Goal: Communication & Community: Participate in discussion

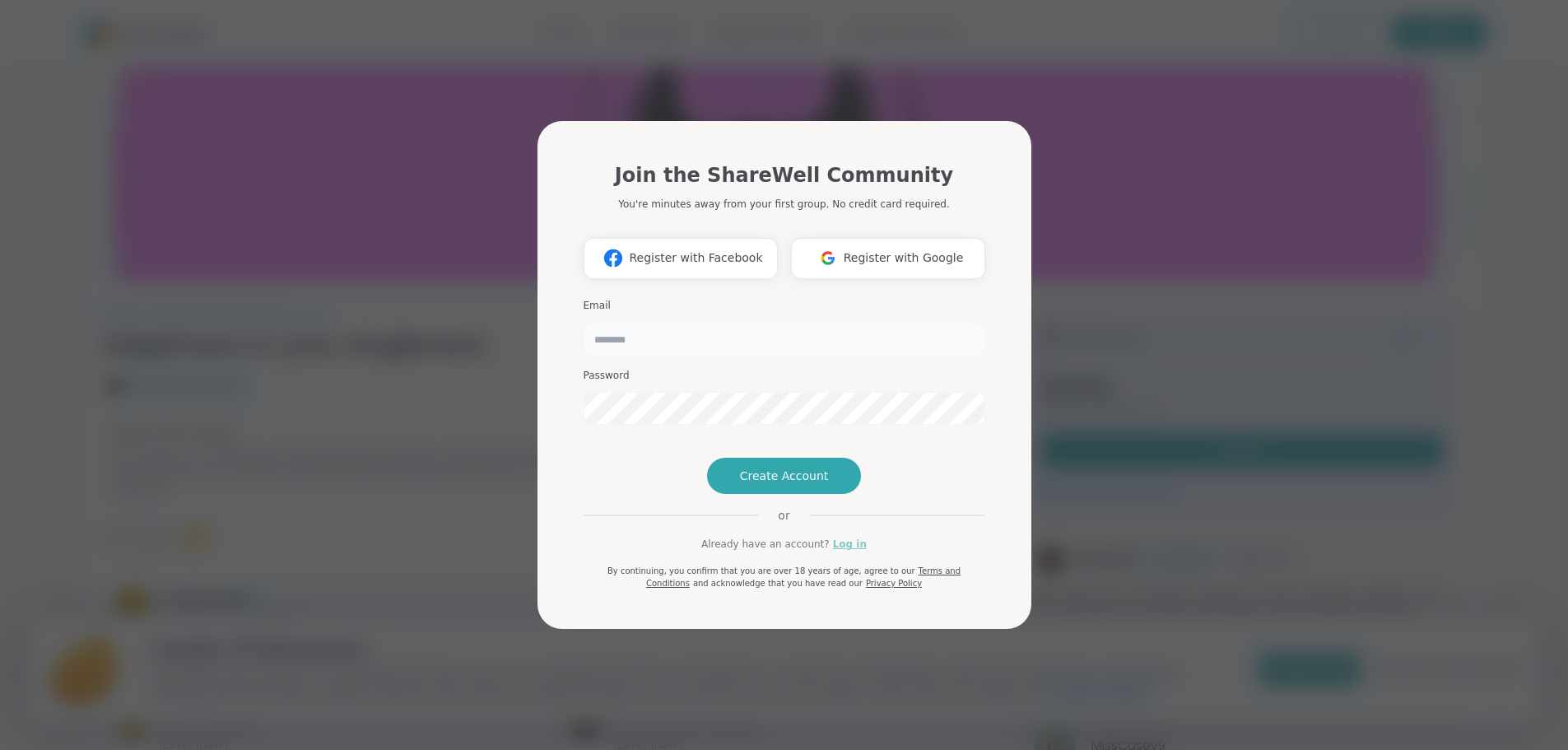
type input "**********"
click at [844, 552] on link "Log in" at bounding box center [850, 544] width 33 height 15
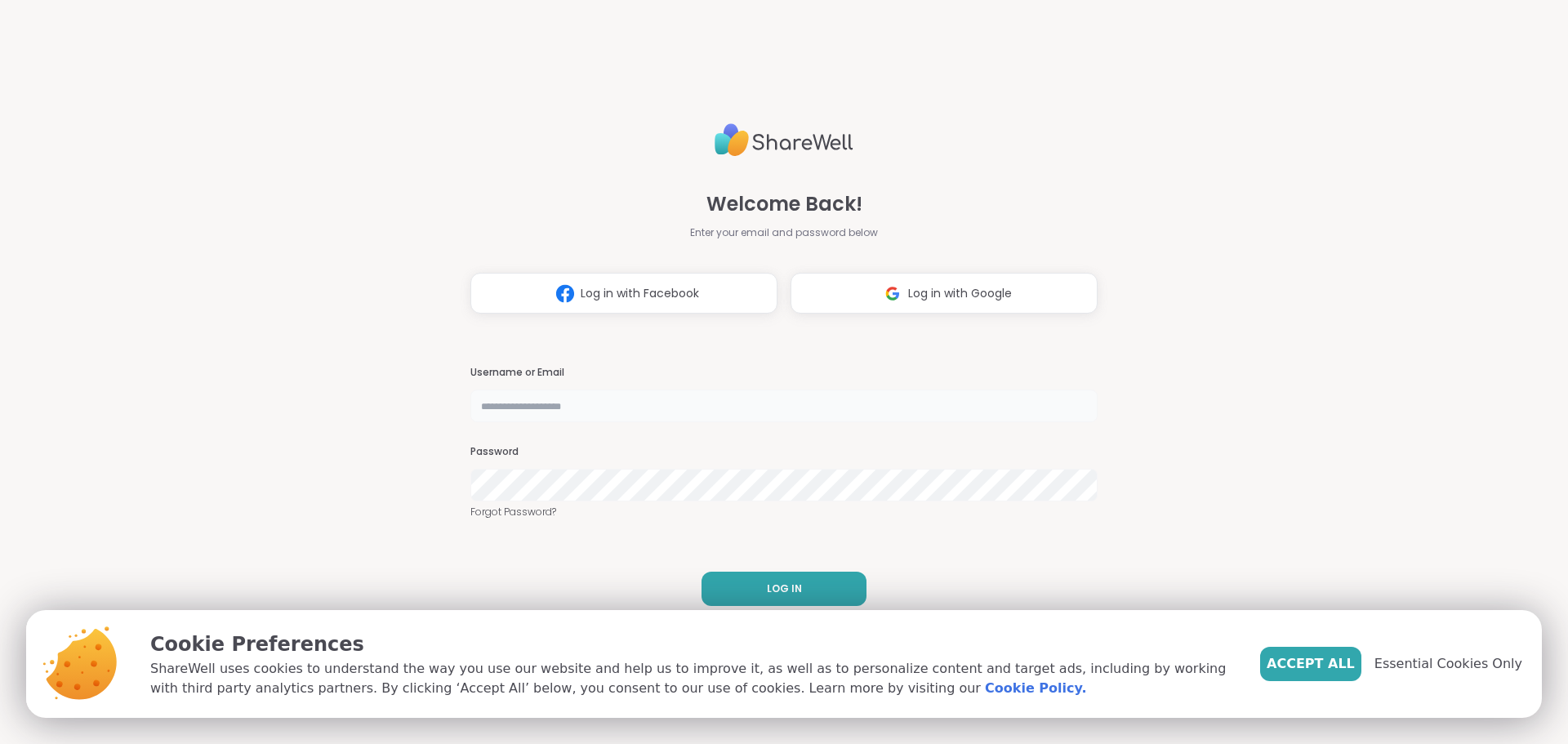
type input "**********"
click at [798, 586] on button "LOG IN" at bounding box center [784, 588] width 165 height 34
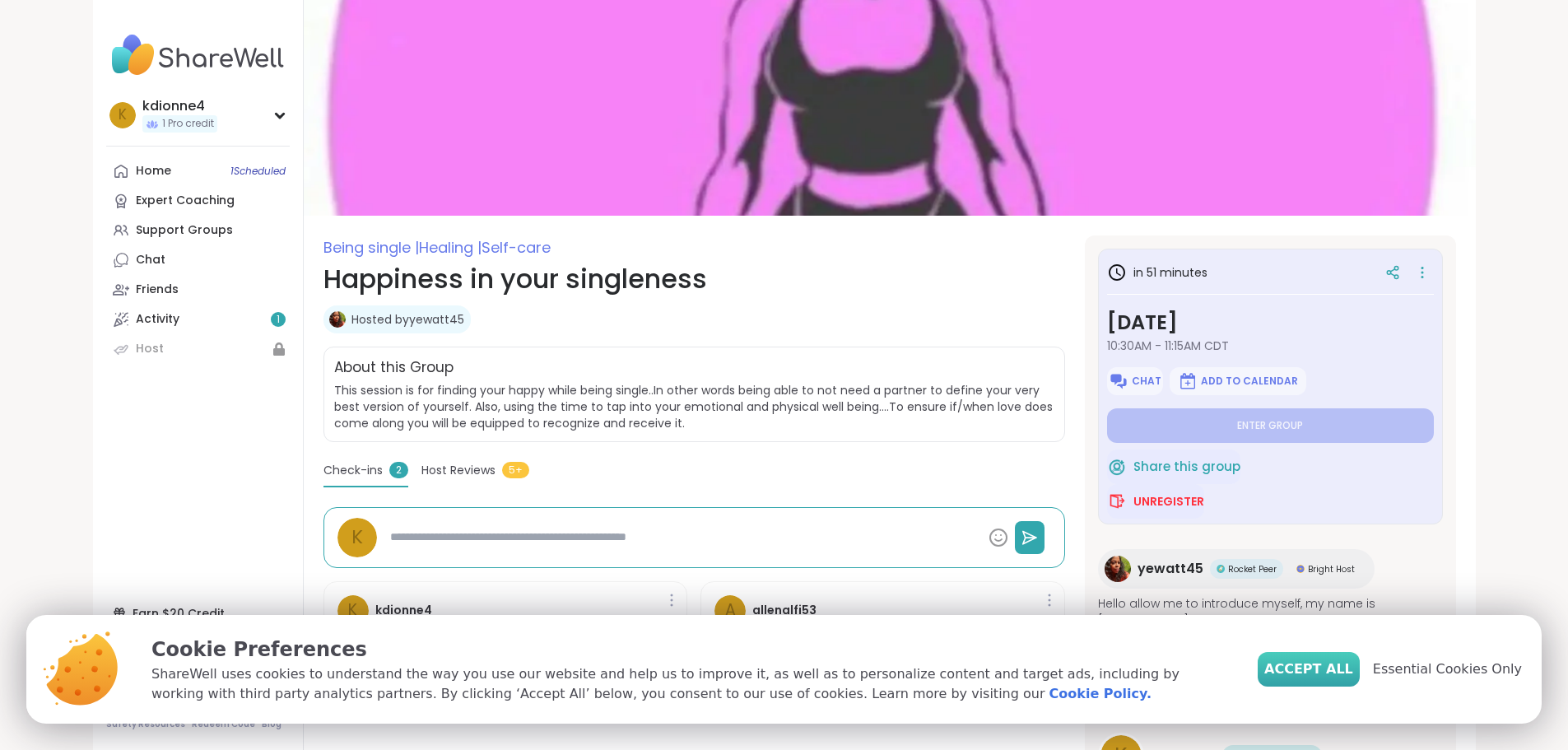
click at [1346, 666] on span "Accept All" at bounding box center [1308, 670] width 89 height 20
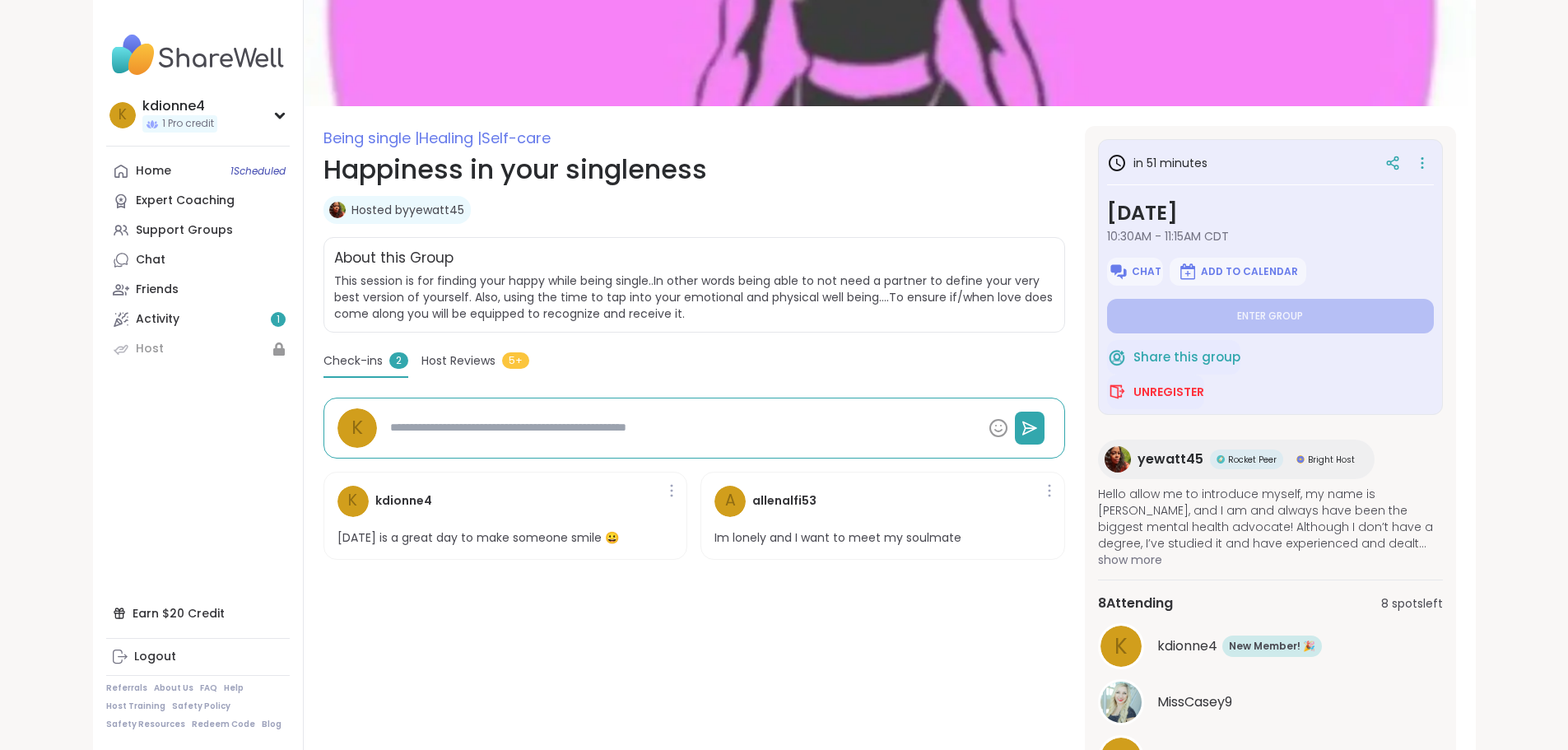
scroll to position [220, 0]
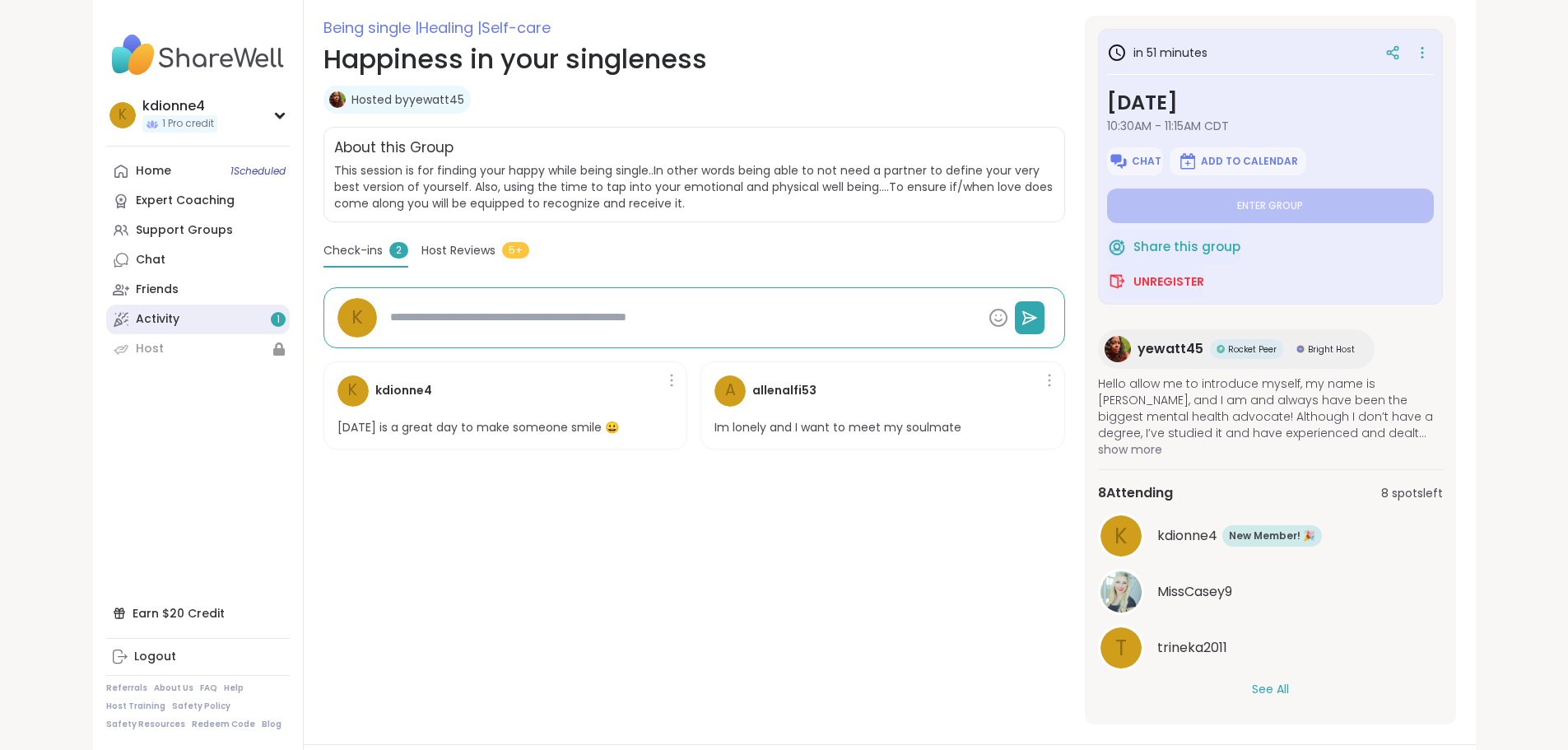
click at [111, 317] on link "Activity 1" at bounding box center [197, 320] width 183 height 29
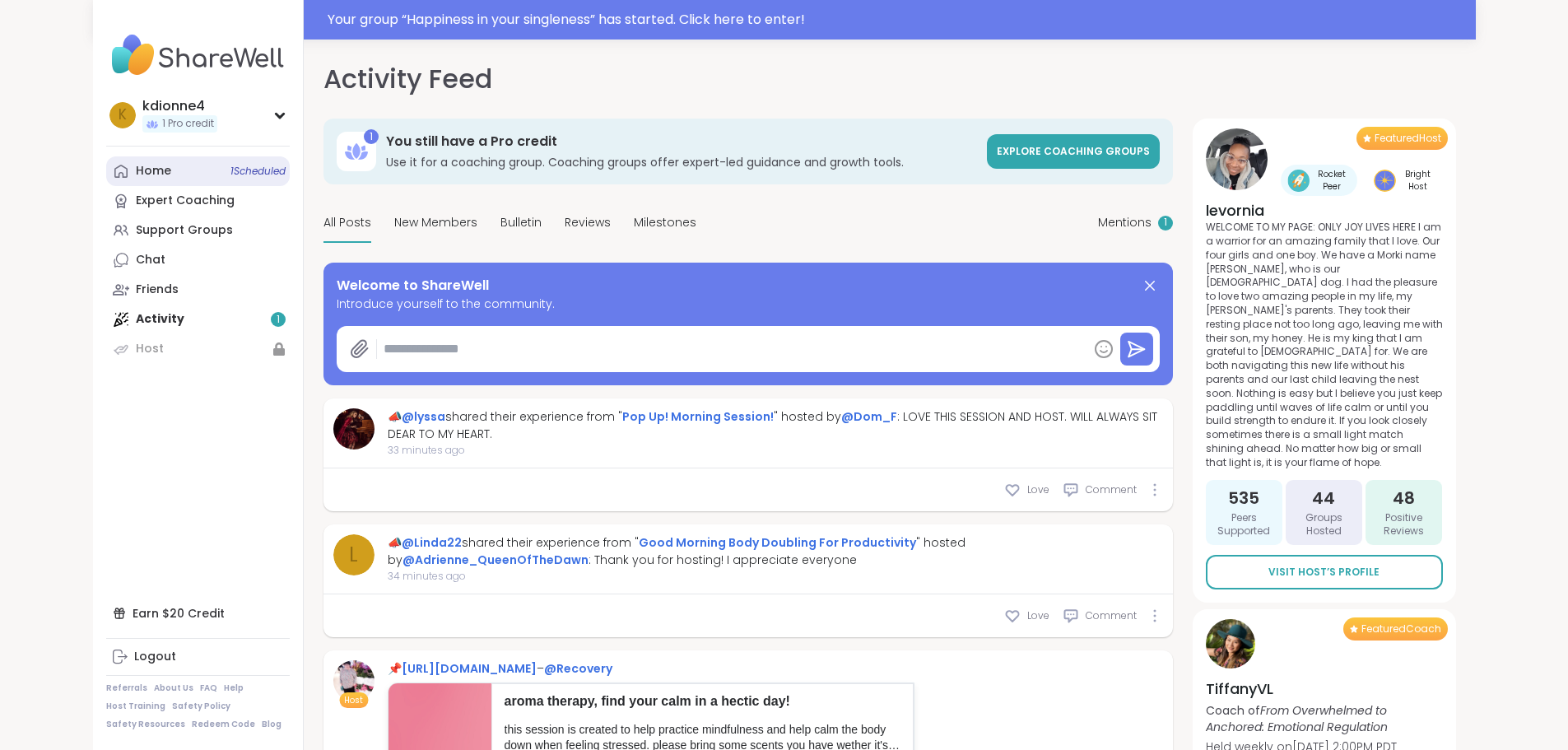
click at [106, 159] on link "Home 1 Scheduled" at bounding box center [197, 172] width 183 height 29
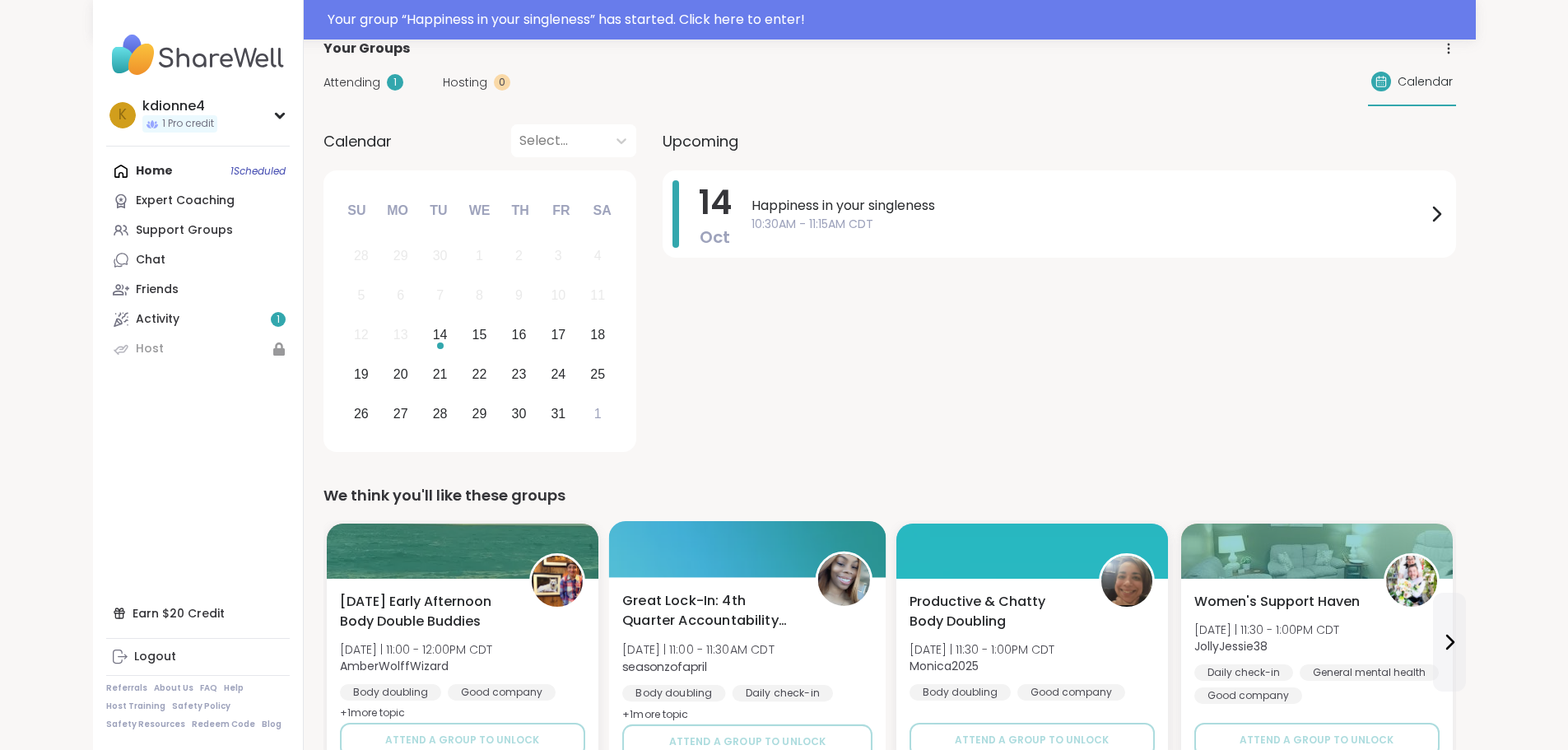
scroll to position [220, 0]
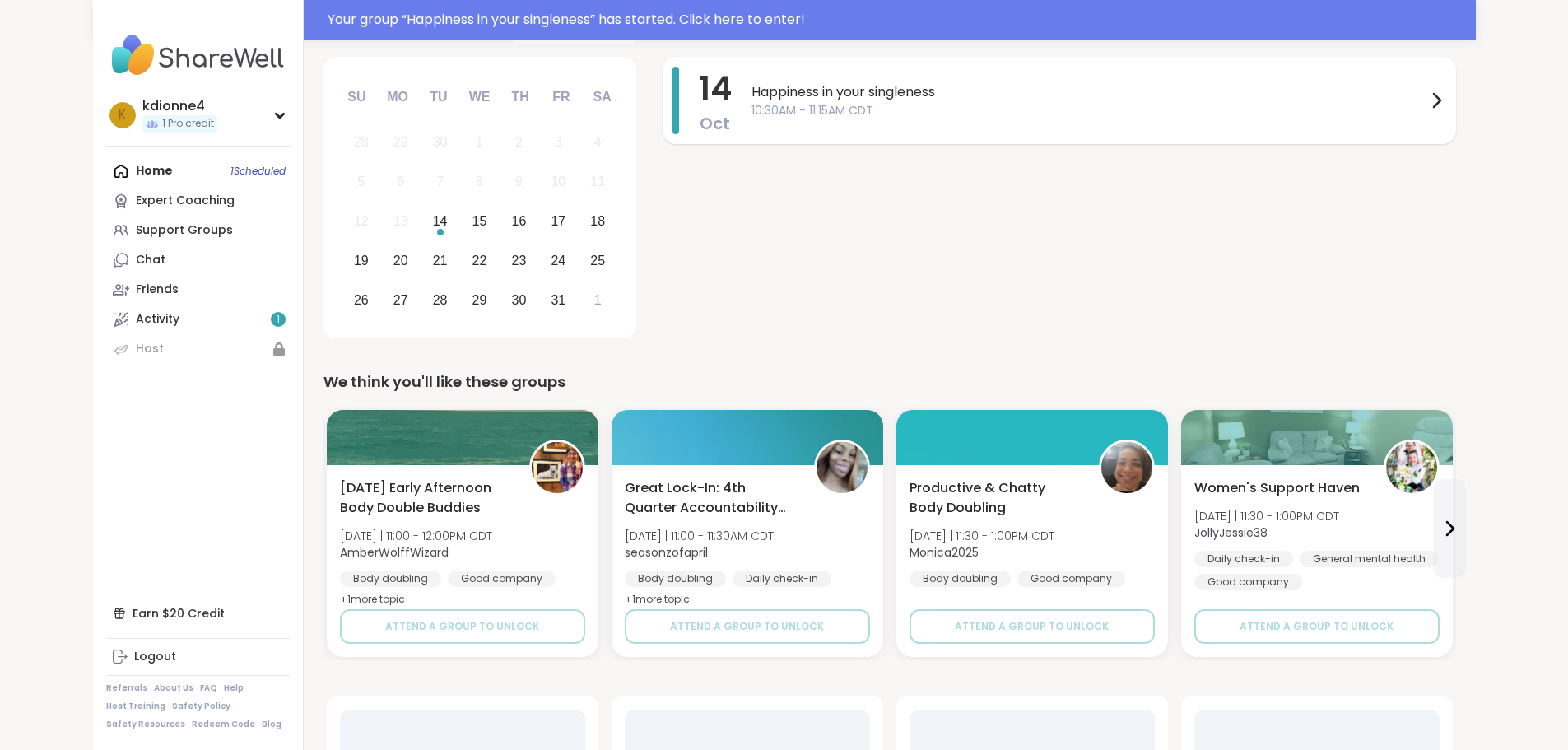
click at [779, 86] on span "Happiness in your singleness" at bounding box center [1089, 92] width 675 height 20
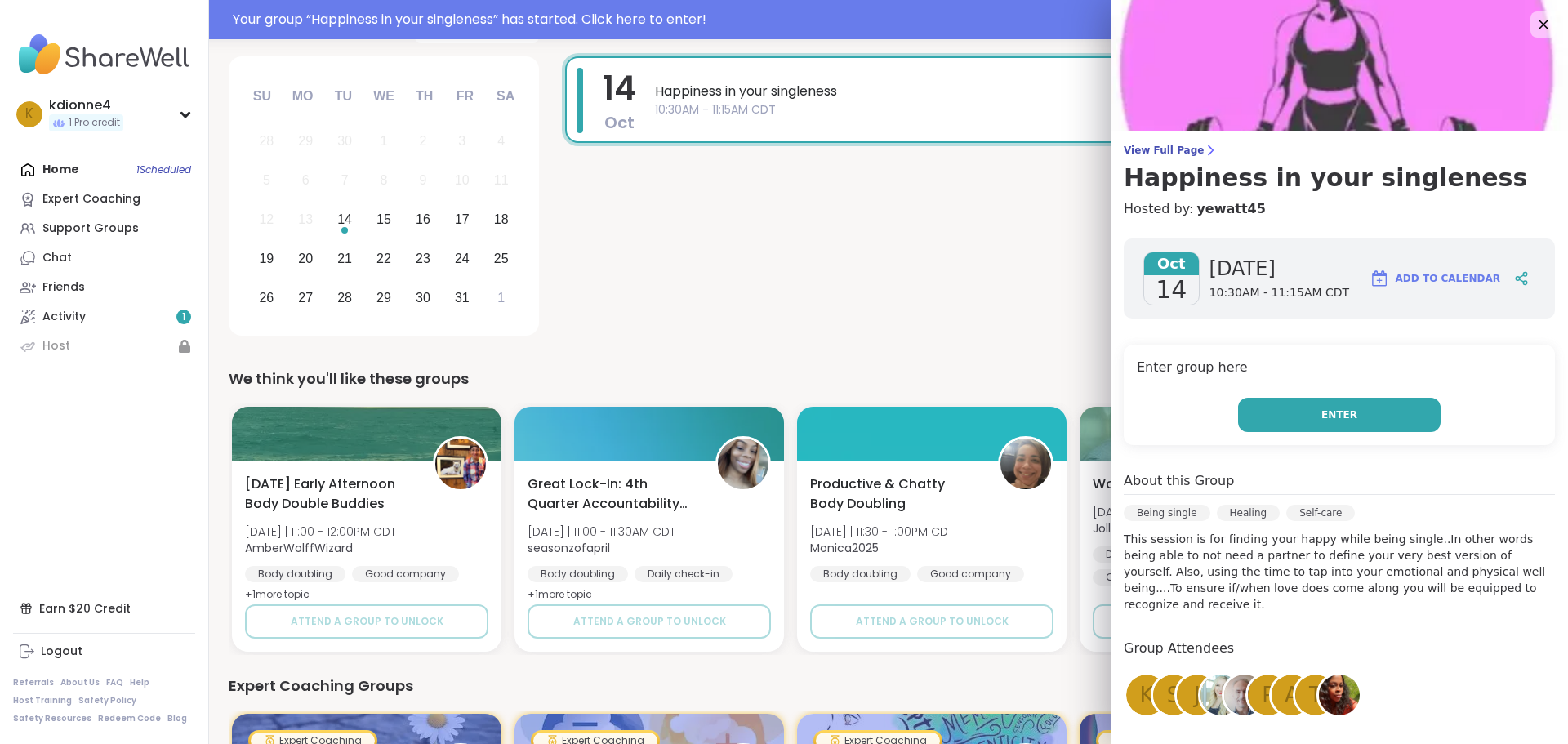
click at [1295, 409] on button "Enter" at bounding box center [1339, 414] width 202 height 34
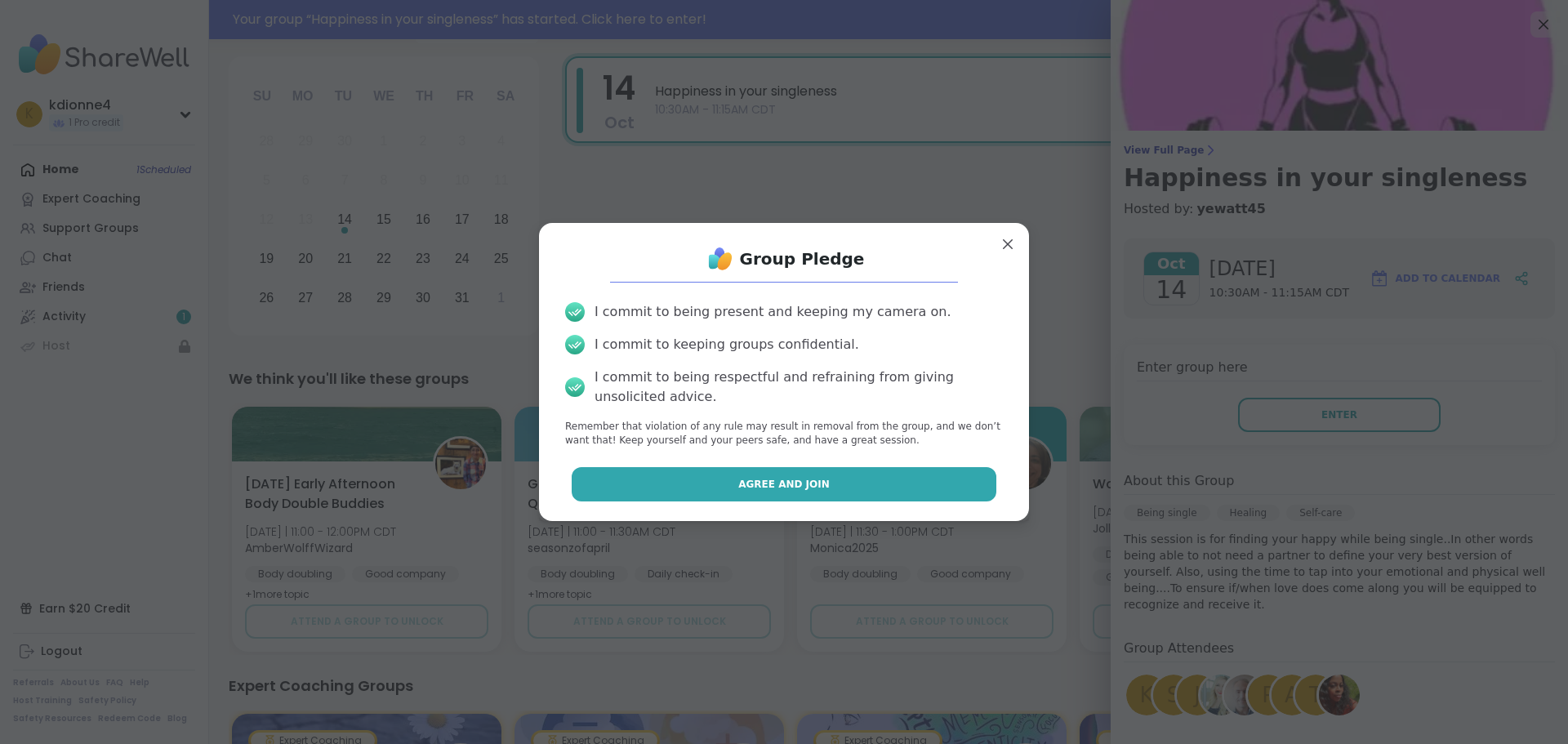
click at [786, 482] on span "Agree and Join" at bounding box center [784, 484] width 91 height 15
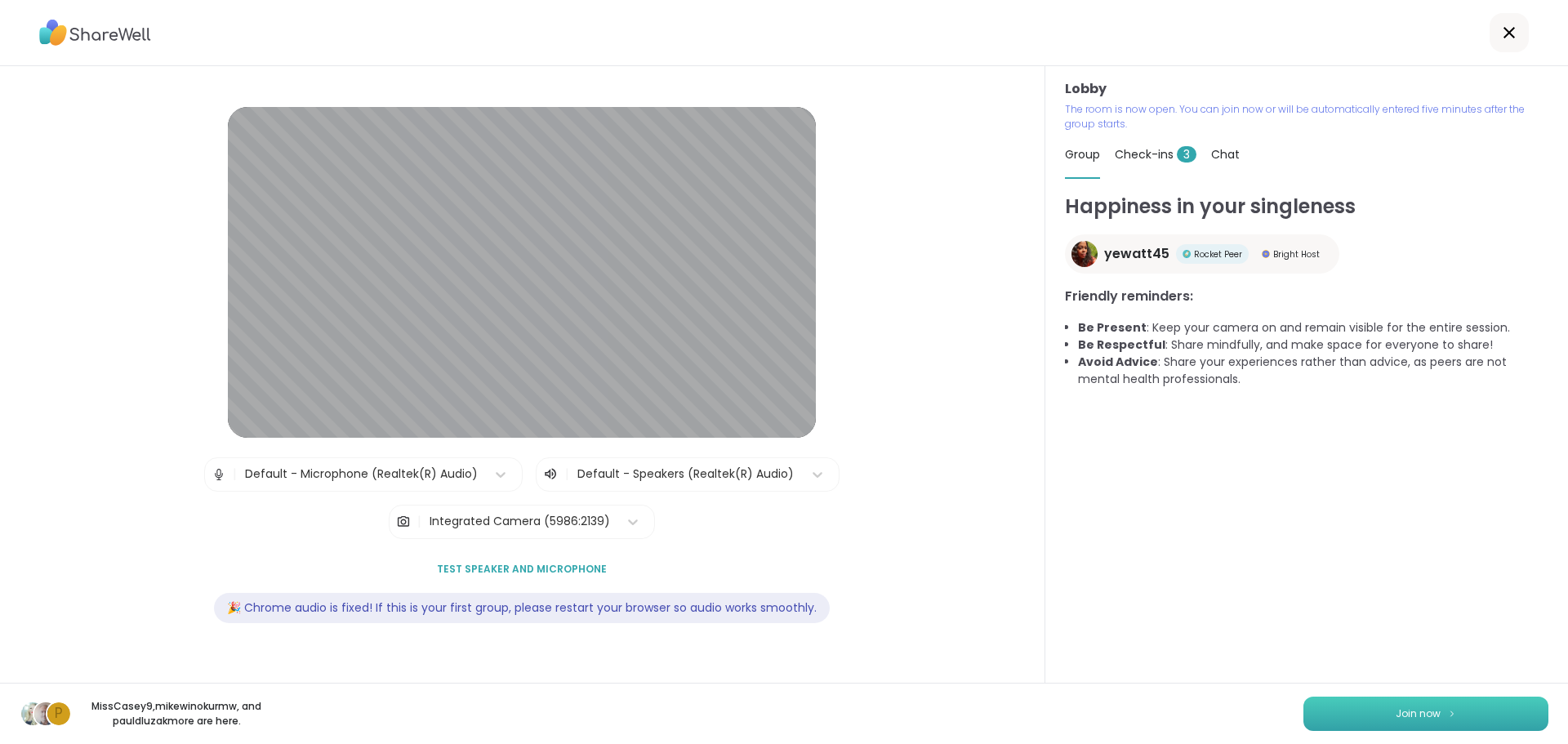
click at [1412, 723] on button "Join now" at bounding box center [1425, 713] width 245 height 34
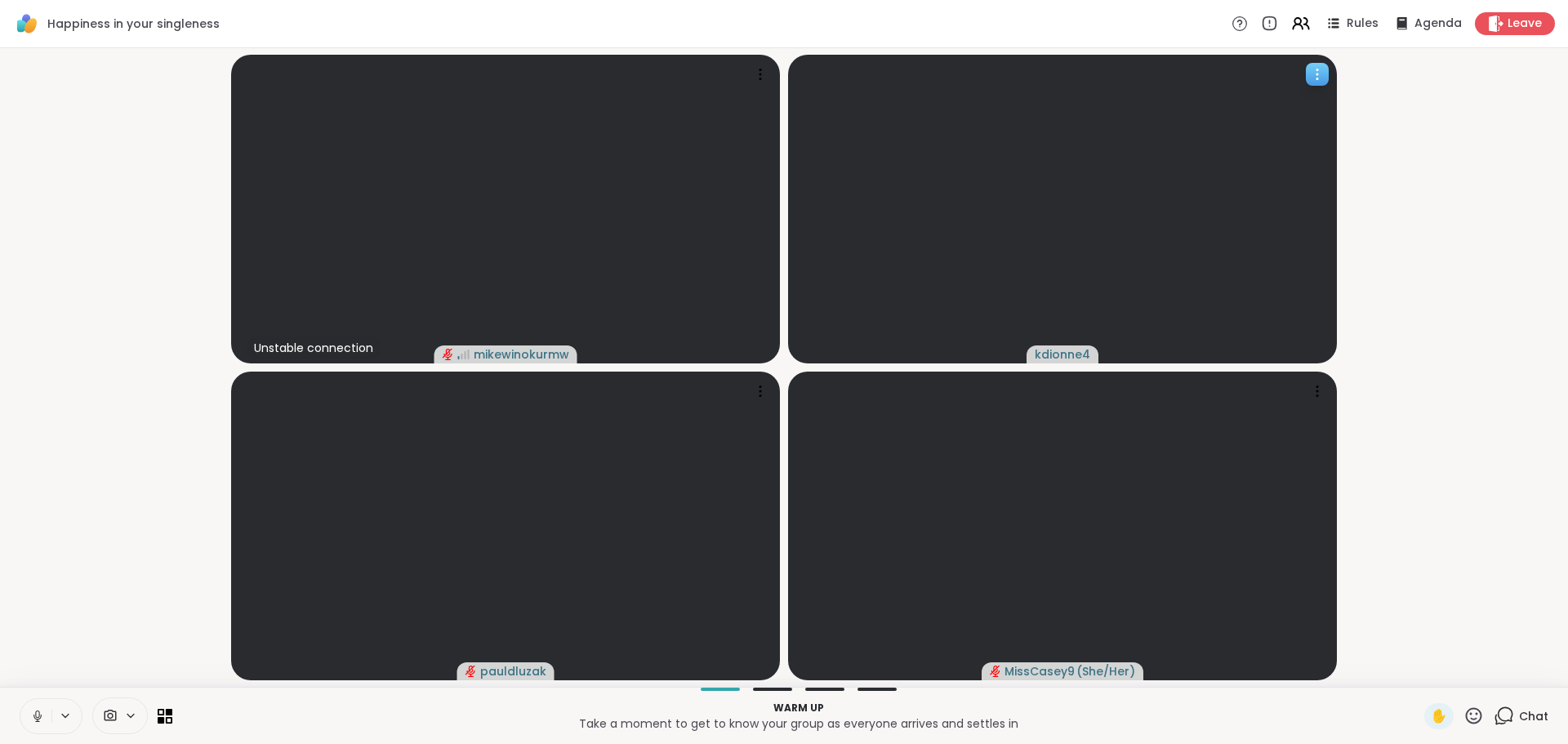
click at [1073, 266] on video at bounding box center [1063, 208] width 548 height 308
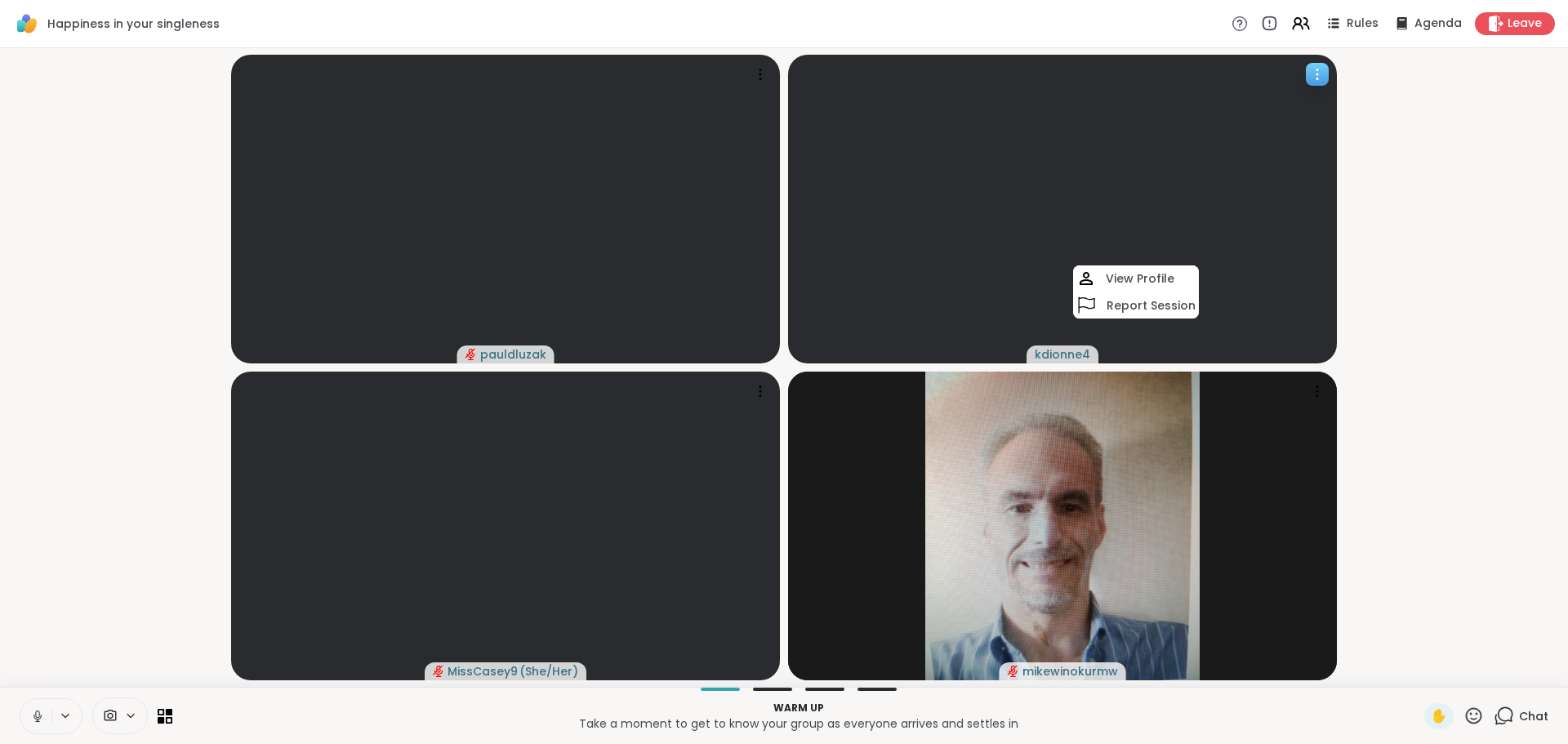
click at [1318, 73] on icon at bounding box center [1316, 74] width 17 height 17
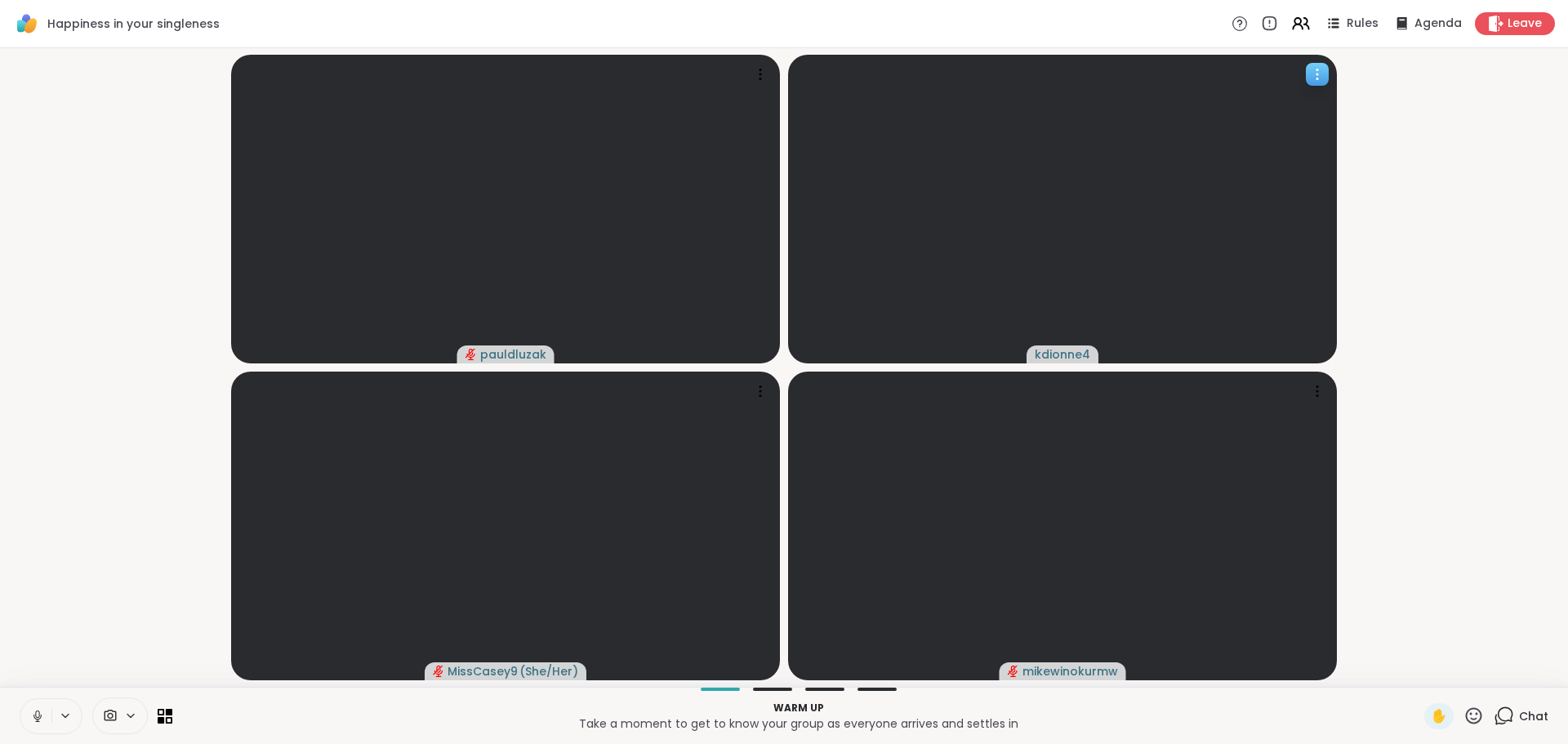
click at [1318, 76] on icon at bounding box center [1316, 74] width 17 height 17
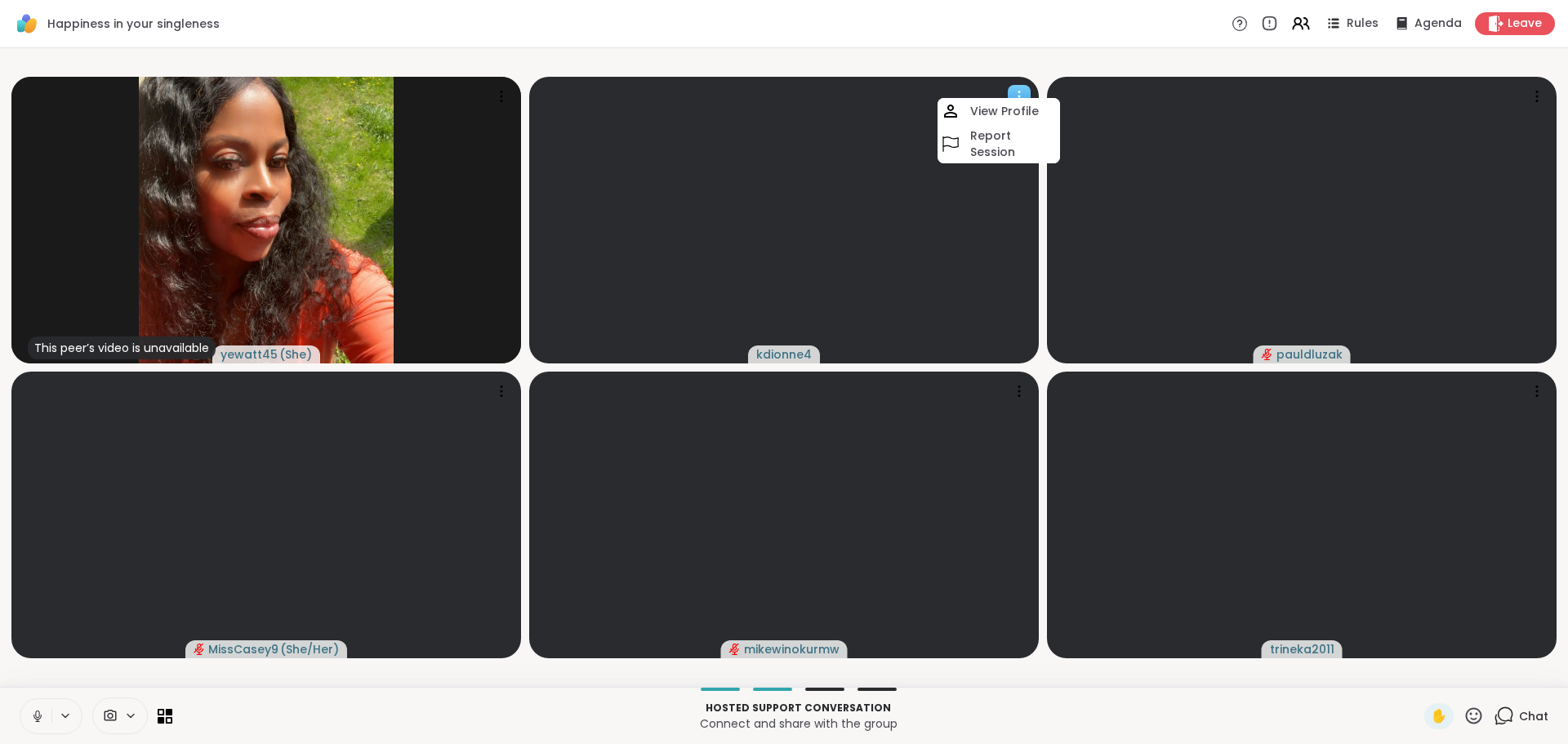
drag, startPoint x: 870, startPoint y: 239, endPoint x: 787, endPoint y: 352, distance: 140.2
click at [787, 352] on span "kdionne4" at bounding box center [784, 354] width 55 height 17
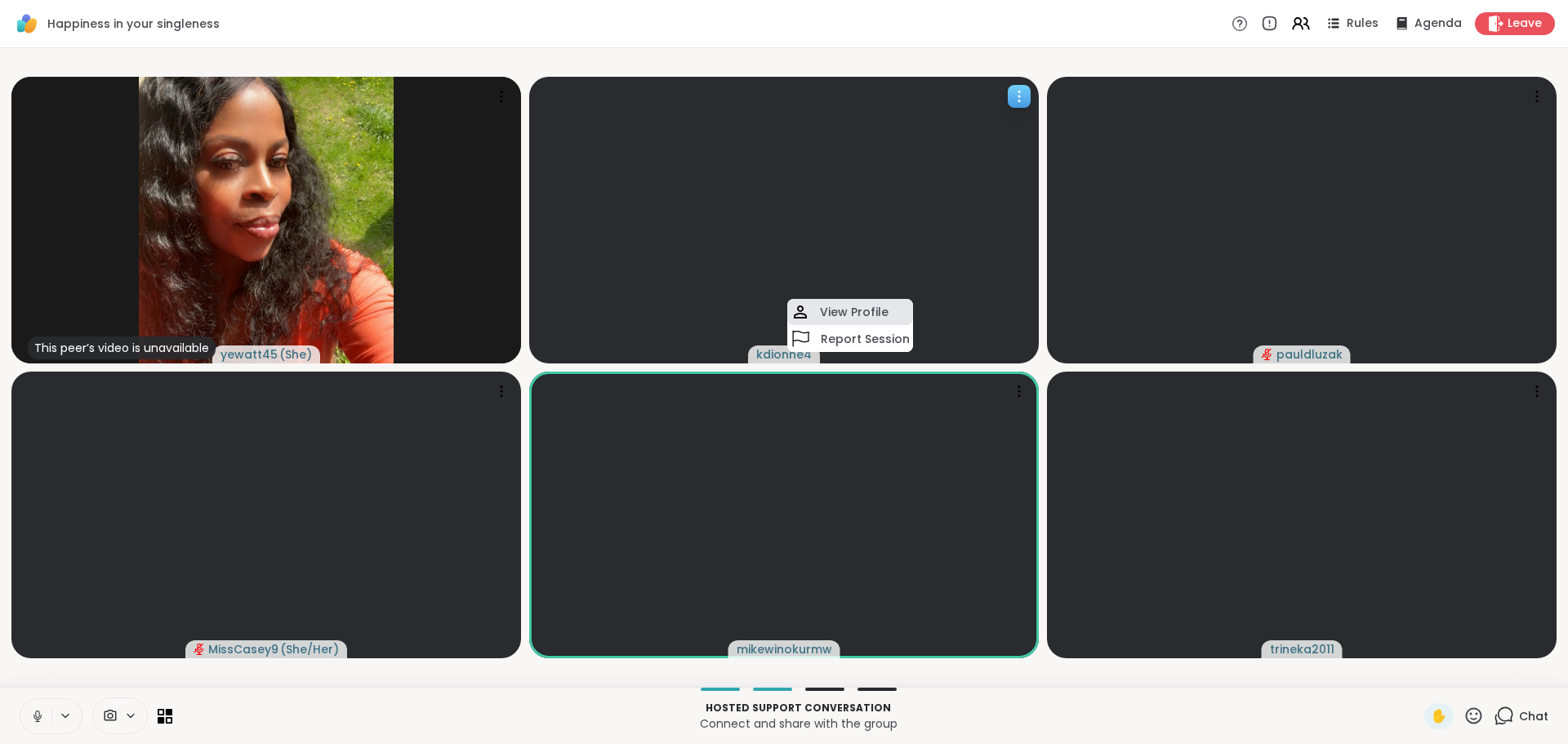
click at [836, 315] on h4 "View Profile" at bounding box center [854, 311] width 69 height 17
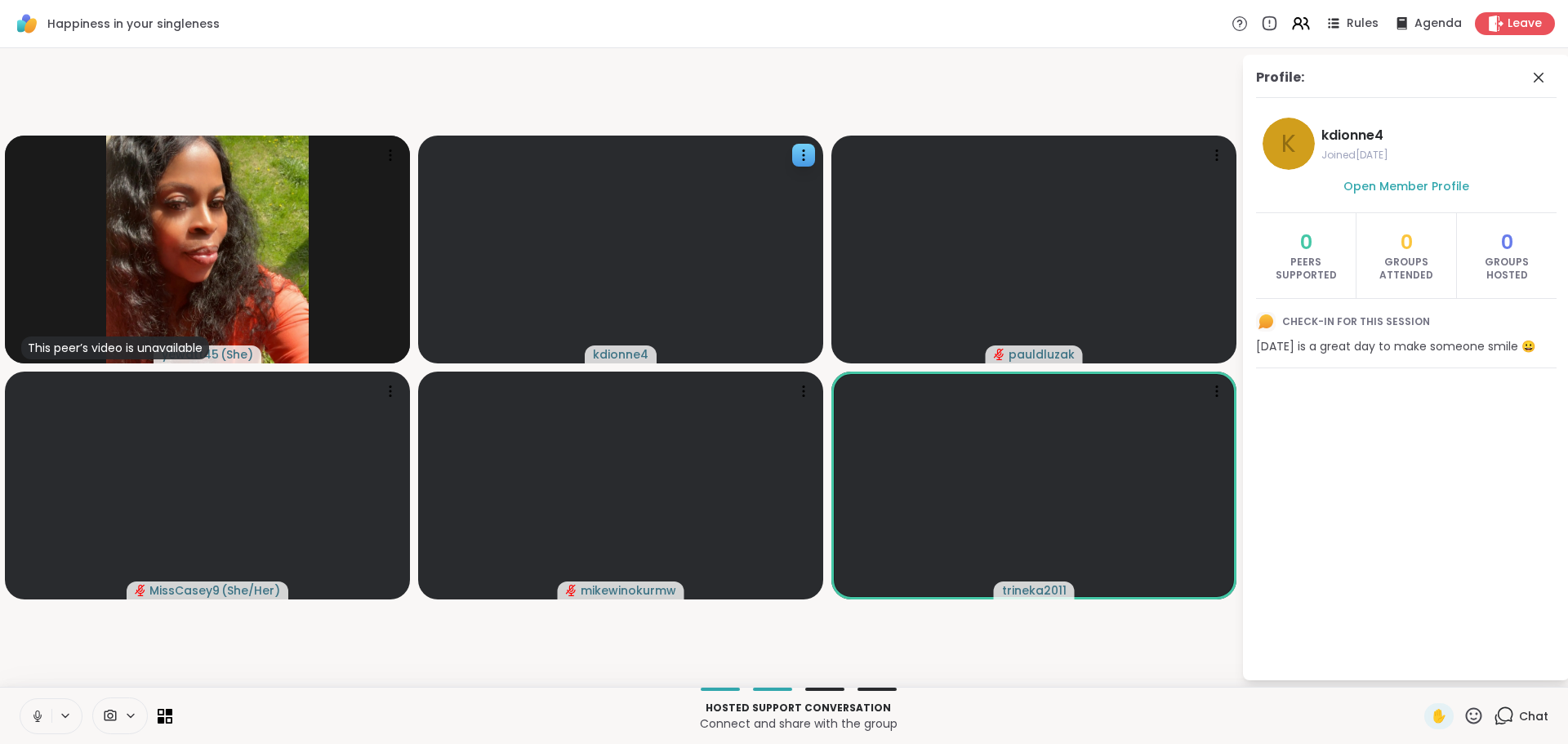
click at [1463, 717] on icon at bounding box center [1473, 716] width 20 height 20
click at [68, 712] on icon at bounding box center [64, 716] width 13 height 14
click at [69, 717] on icon at bounding box center [64, 716] width 13 height 14
click at [129, 717] on icon at bounding box center [130, 715] width 7 height 3
click at [166, 719] on icon at bounding box center [169, 721] width 8 height 8
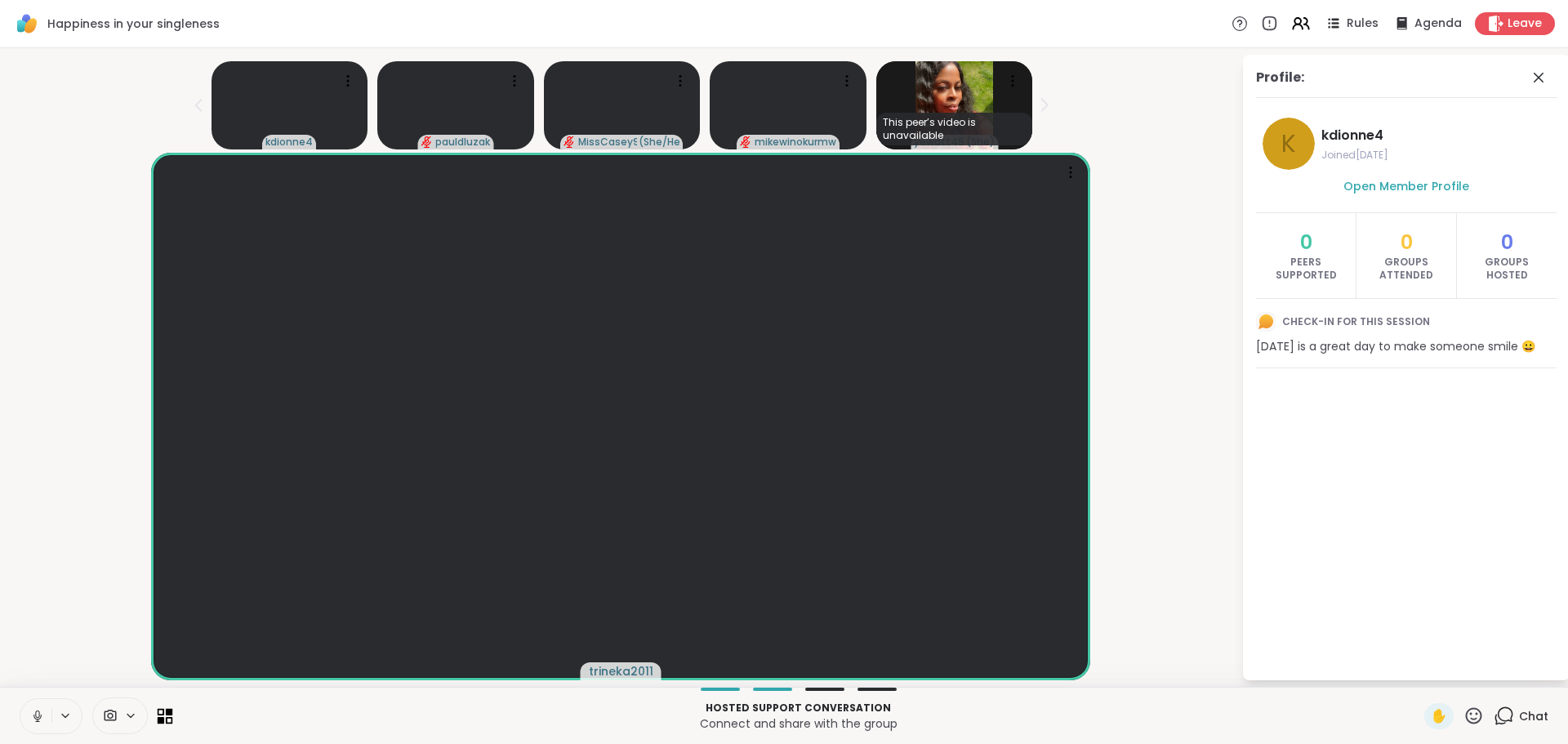
click at [160, 712] on icon at bounding box center [165, 716] width 16 height 16
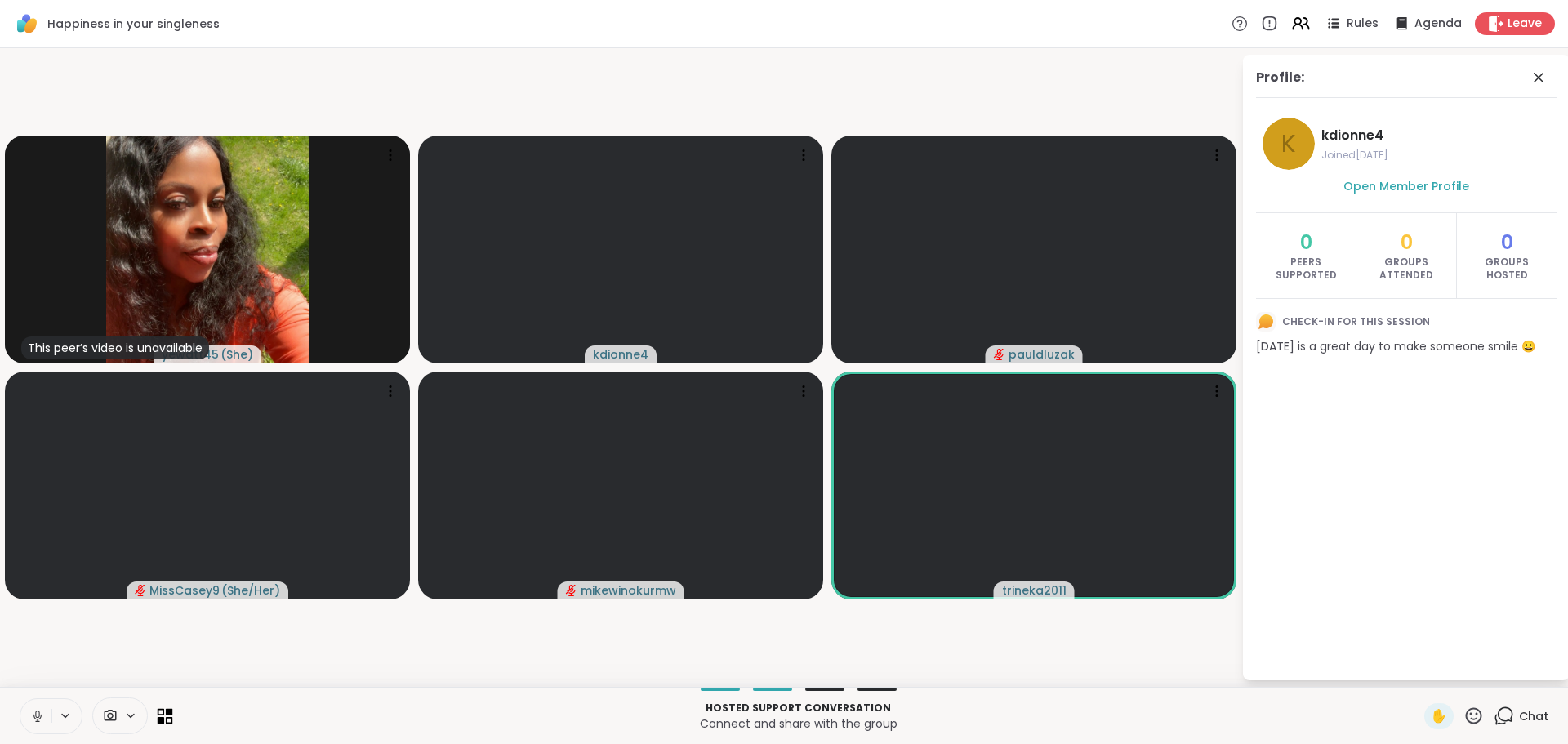
click at [160, 723] on icon at bounding box center [161, 721] width 8 height 8
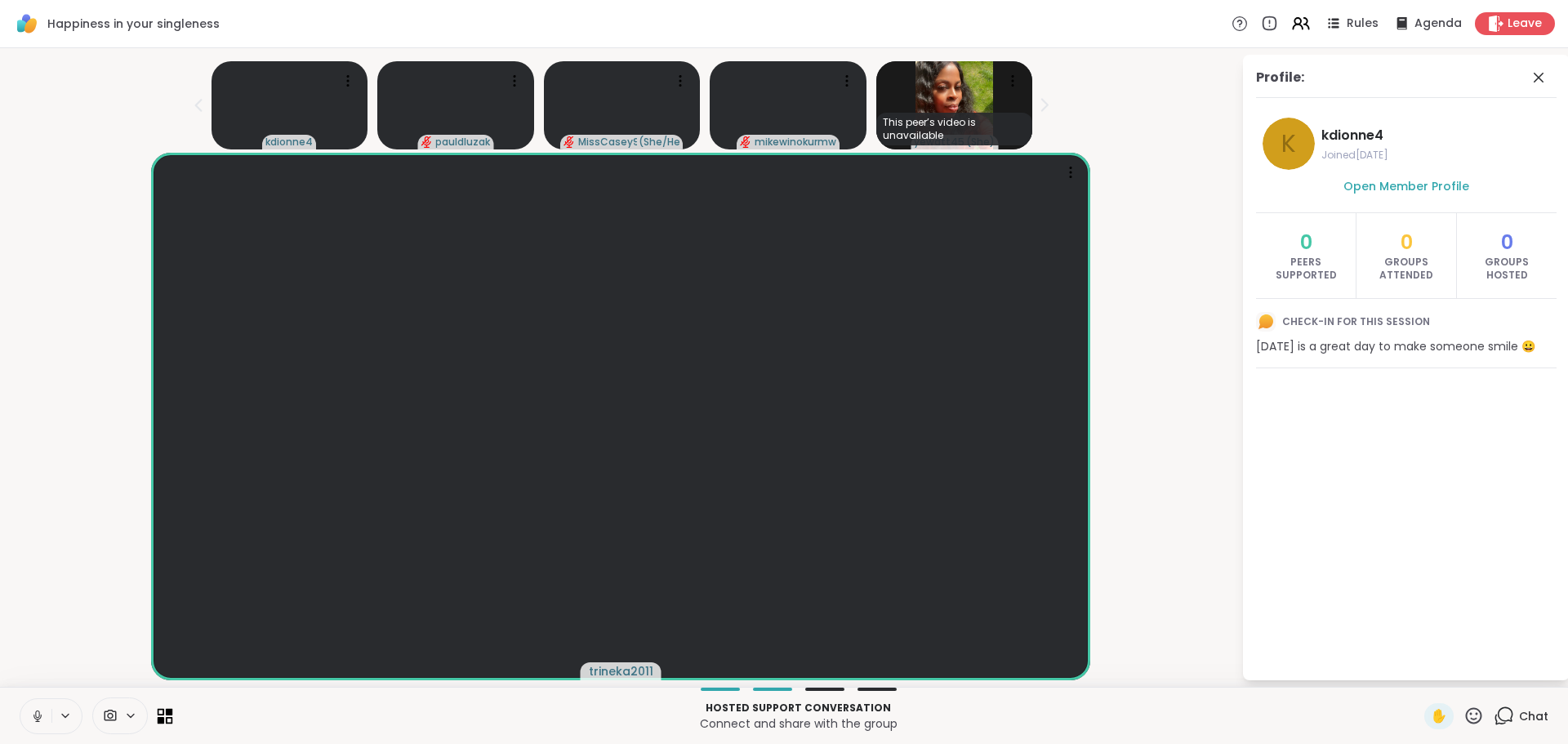
click at [171, 712] on icon at bounding box center [169, 712] width 8 height 8
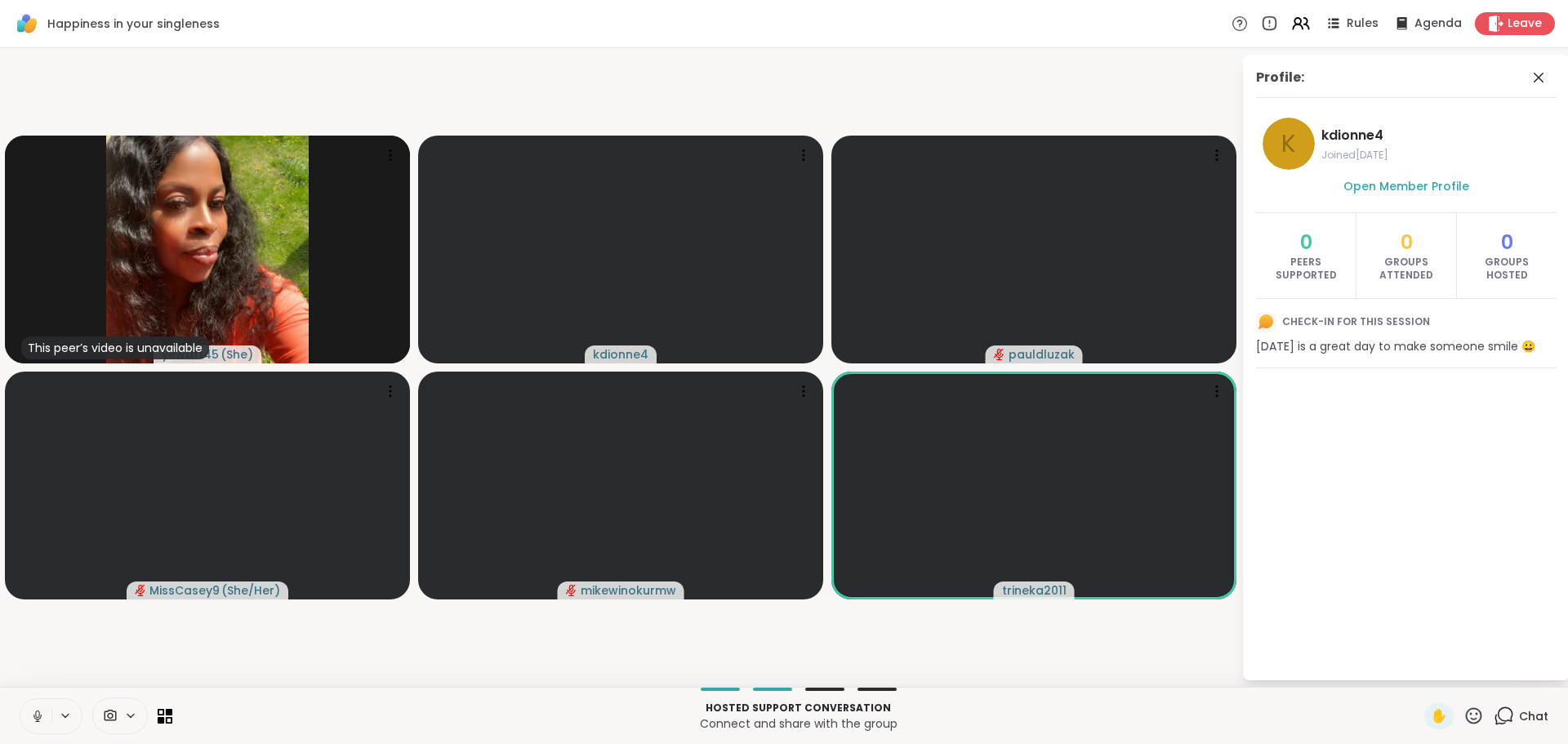
click at [128, 721] on icon at bounding box center [130, 716] width 13 height 14
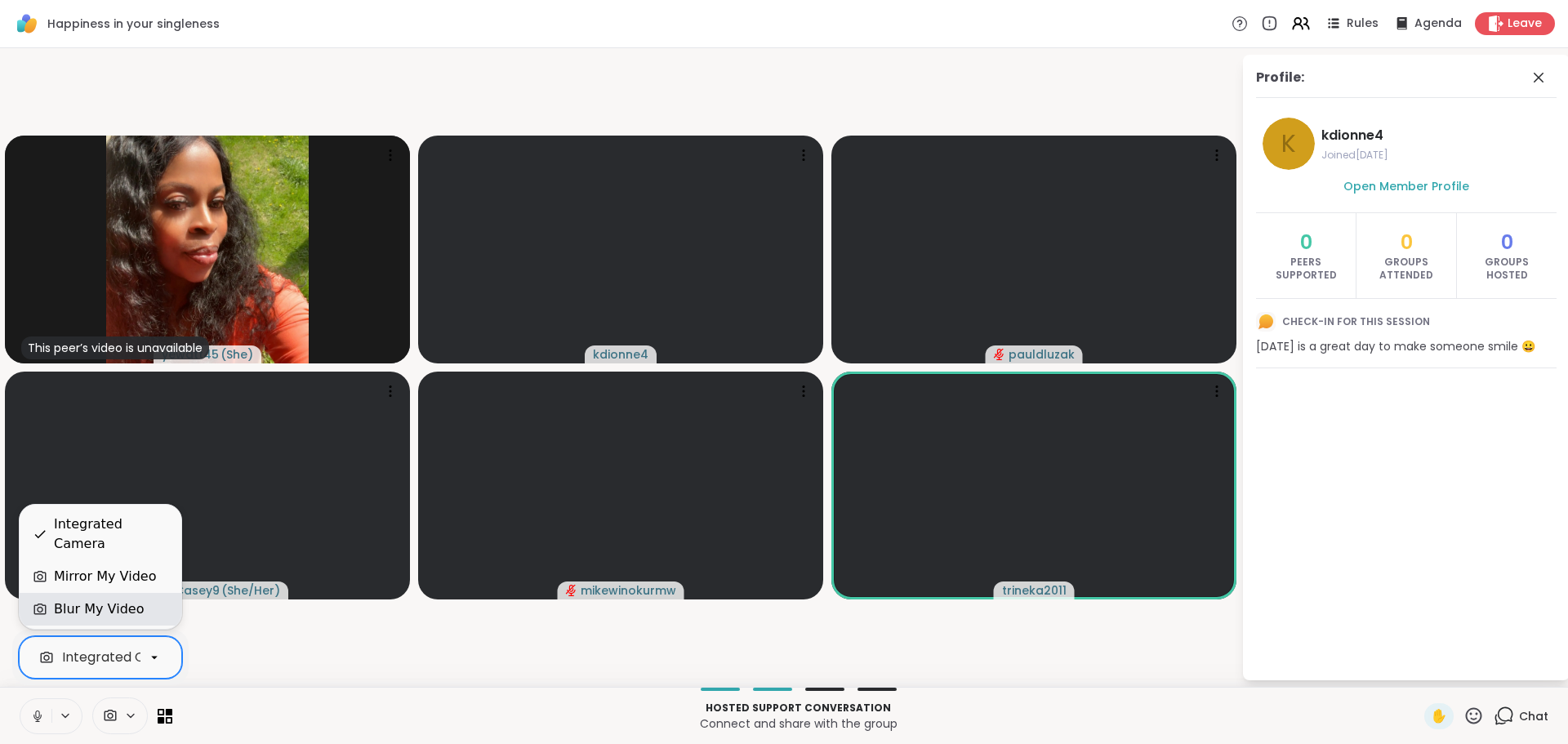
click at [135, 608] on div "Blur My Video" at bounding box center [100, 609] width 135 height 19
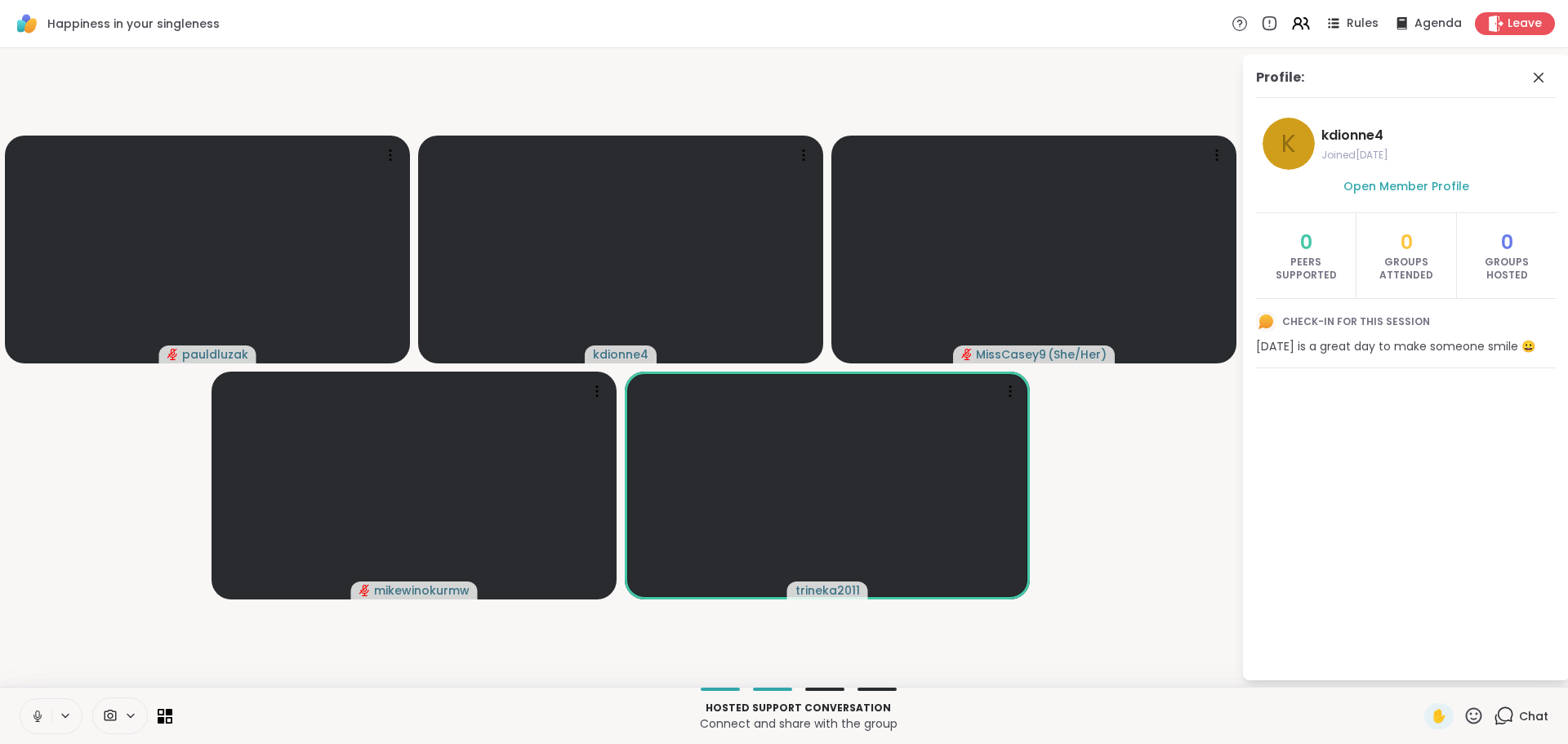
click at [819, 689] on div at bounding box center [824, 689] width 39 height 3
click at [829, 691] on div "Hosted support conversation Connect and share with the group ✋ Chat" at bounding box center [784, 715] width 1568 height 57
click at [869, 691] on div "Hosted support conversation Connect and share with the group ✋ Chat" at bounding box center [784, 715] width 1568 height 57
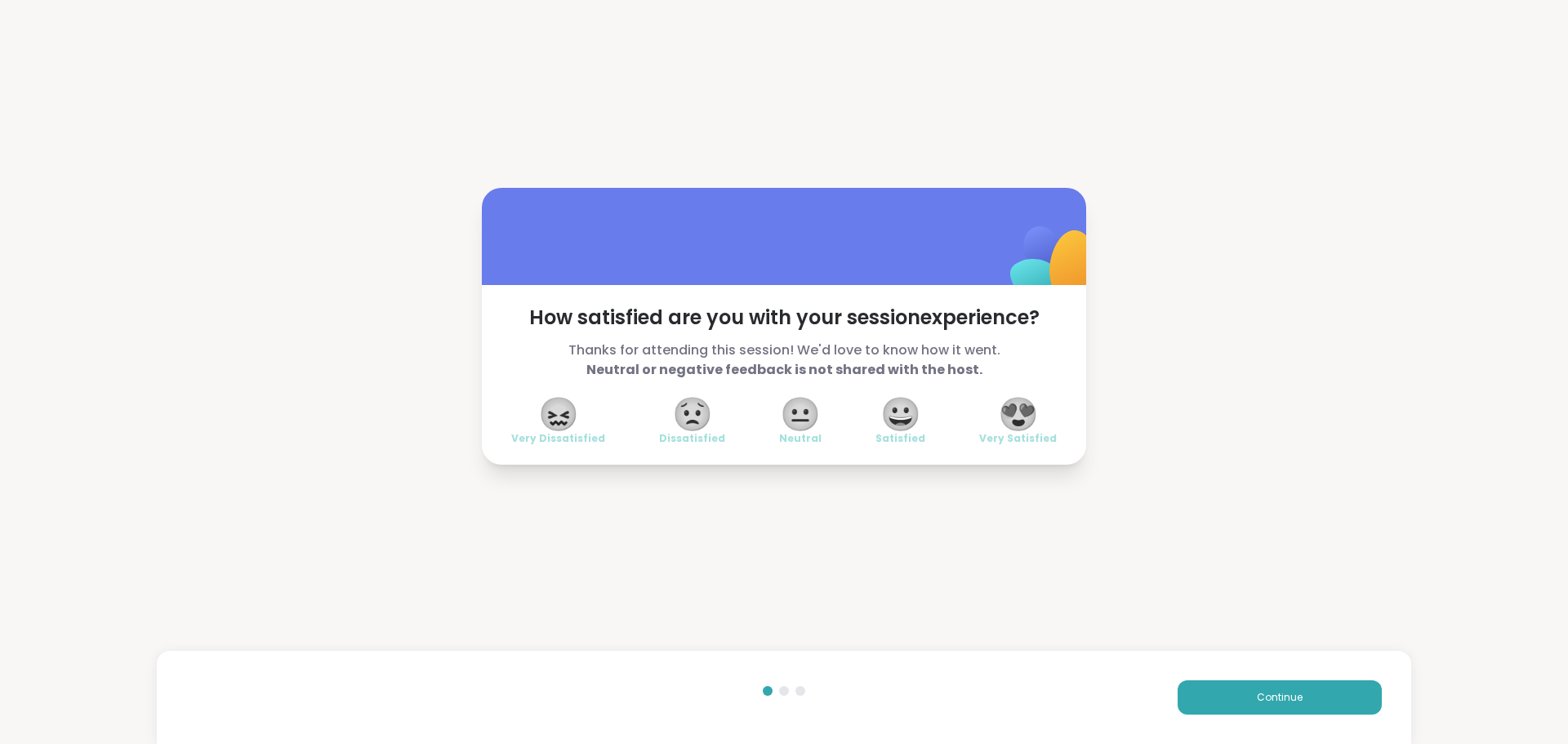
click at [890, 410] on span "😀" at bounding box center [900, 414] width 41 height 29
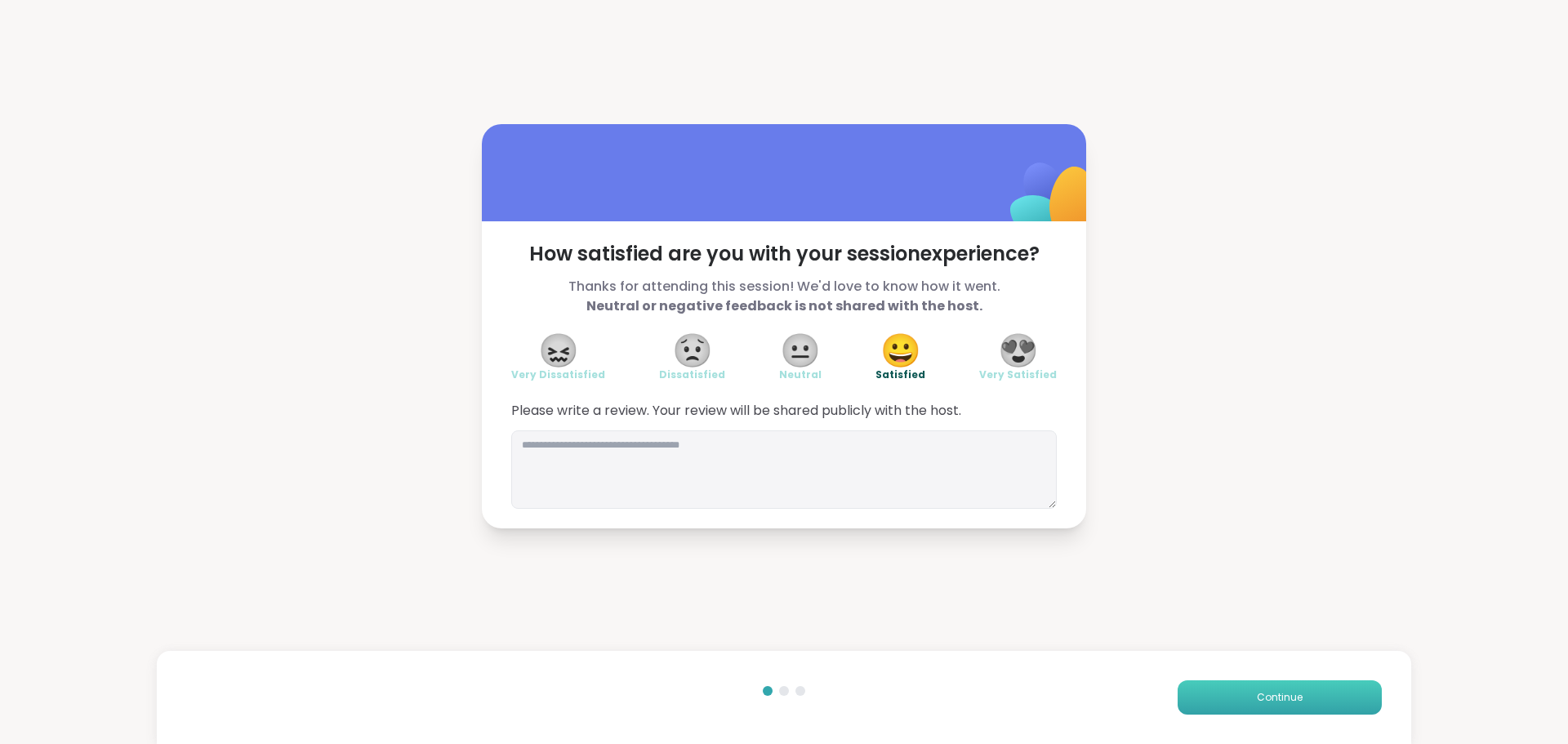
click at [1283, 688] on button "Continue" at bounding box center [1279, 697] width 204 height 34
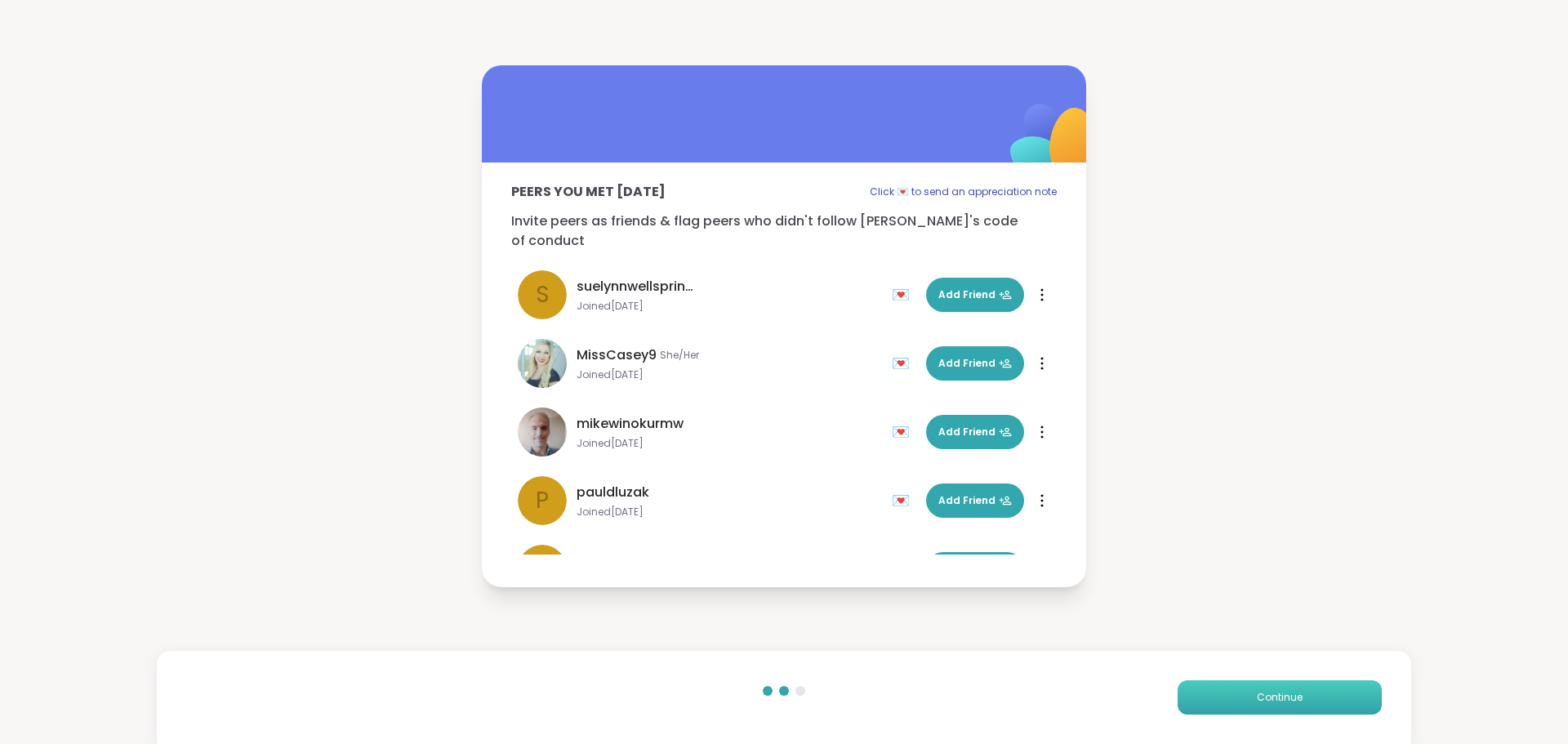
click at [1267, 691] on span "Continue" at bounding box center [1279, 697] width 46 height 15
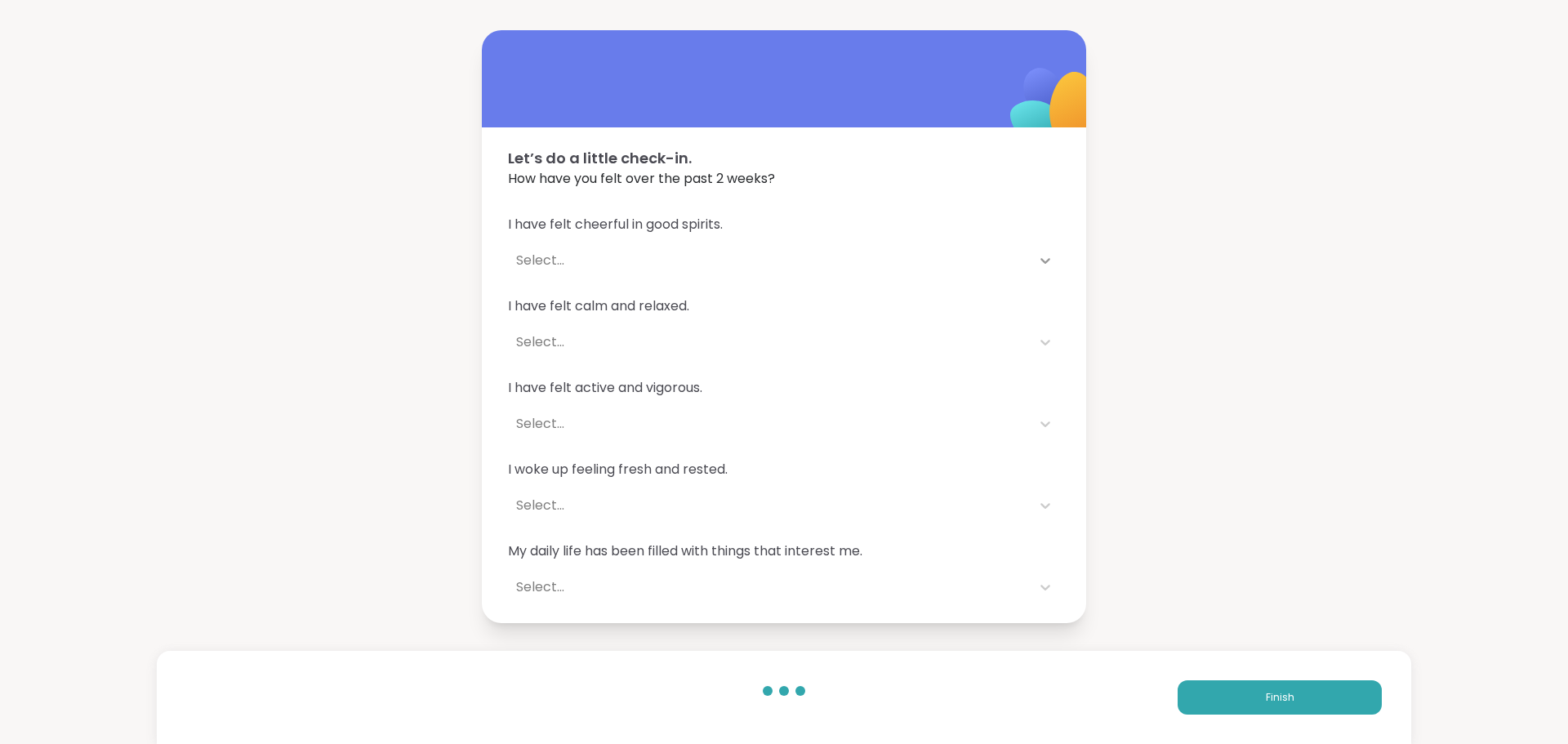
click at [1037, 256] on icon at bounding box center [1045, 261] width 17 height 17
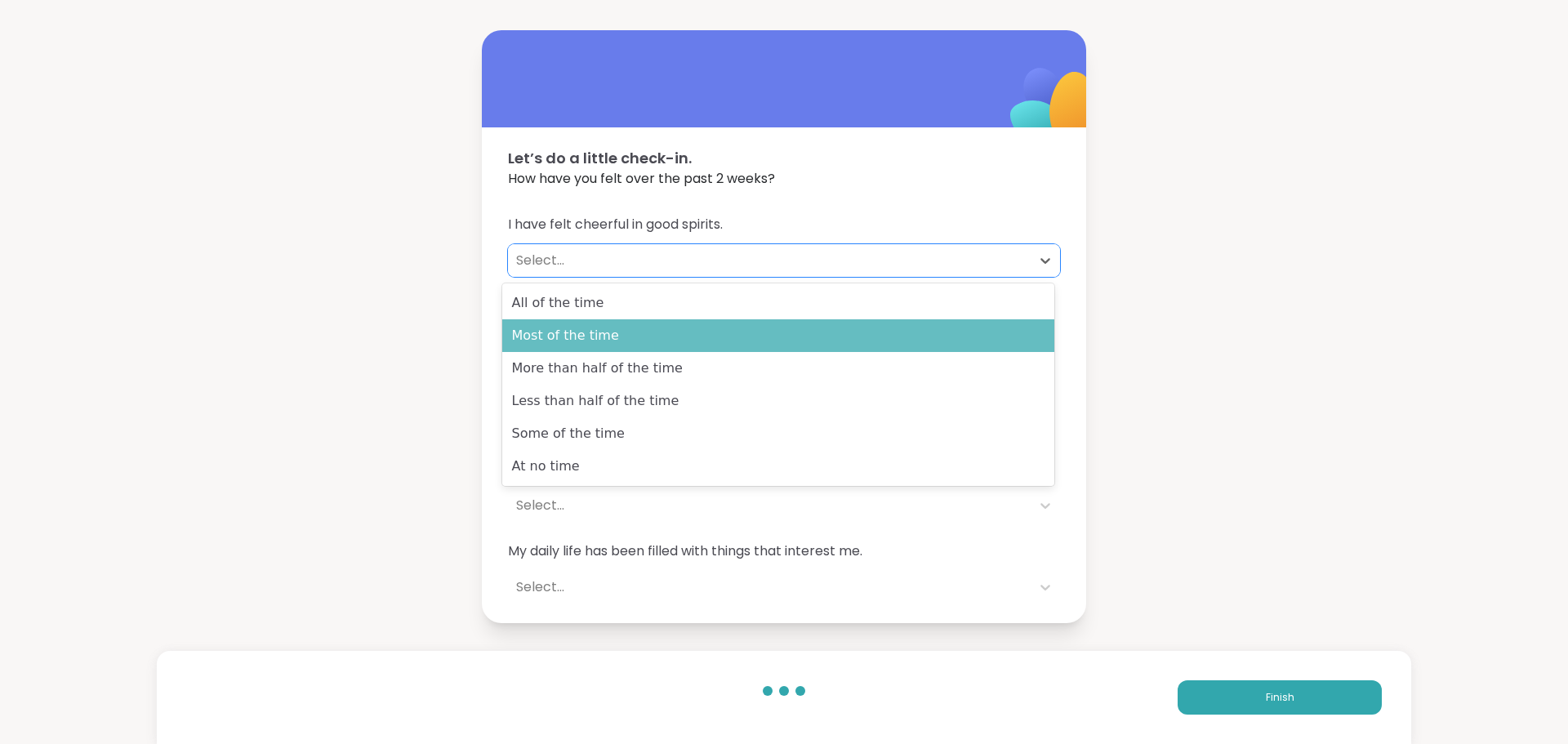
click at [1008, 332] on div "Most of the time" at bounding box center [779, 336] width 552 height 33
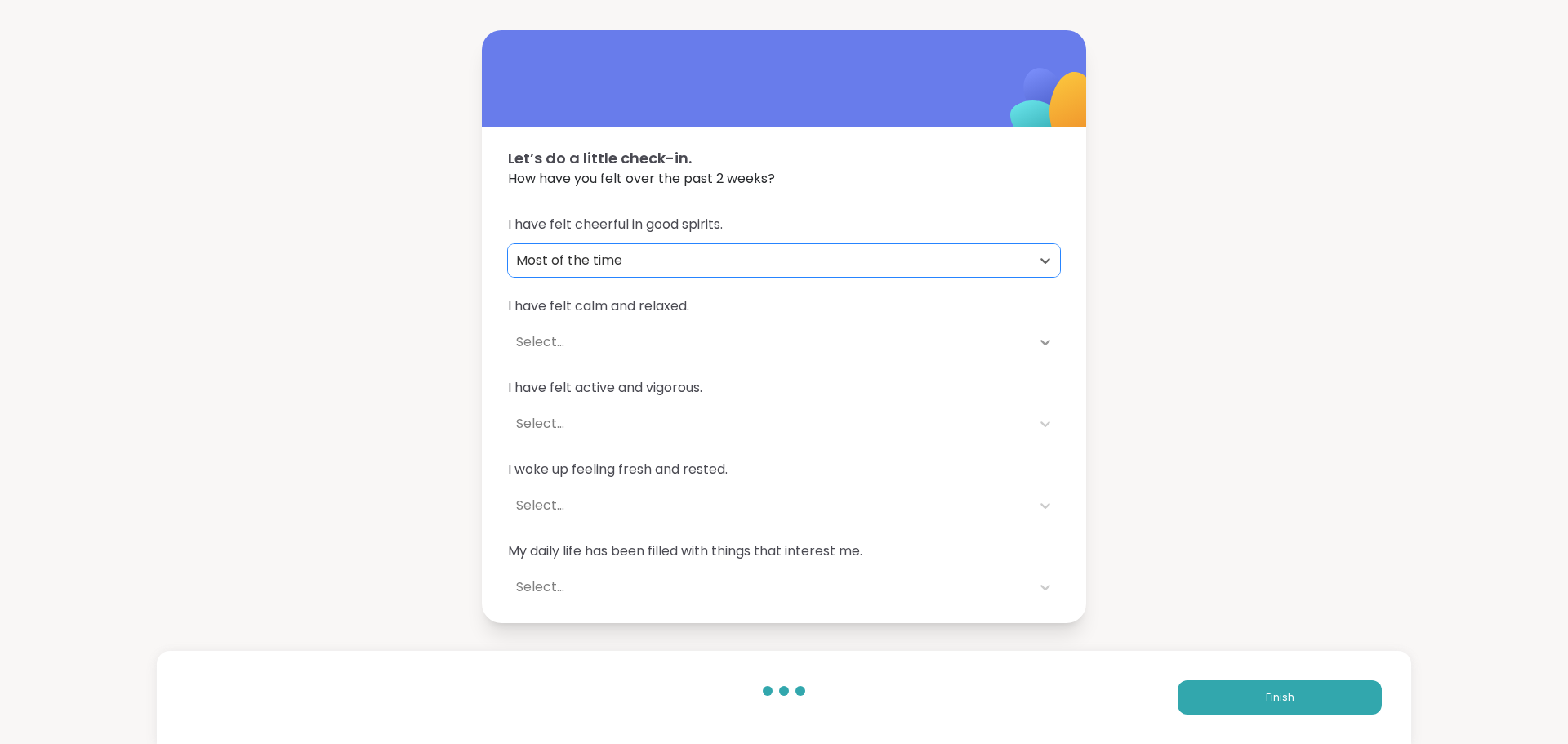
click at [1037, 337] on icon at bounding box center [1045, 342] width 17 height 17
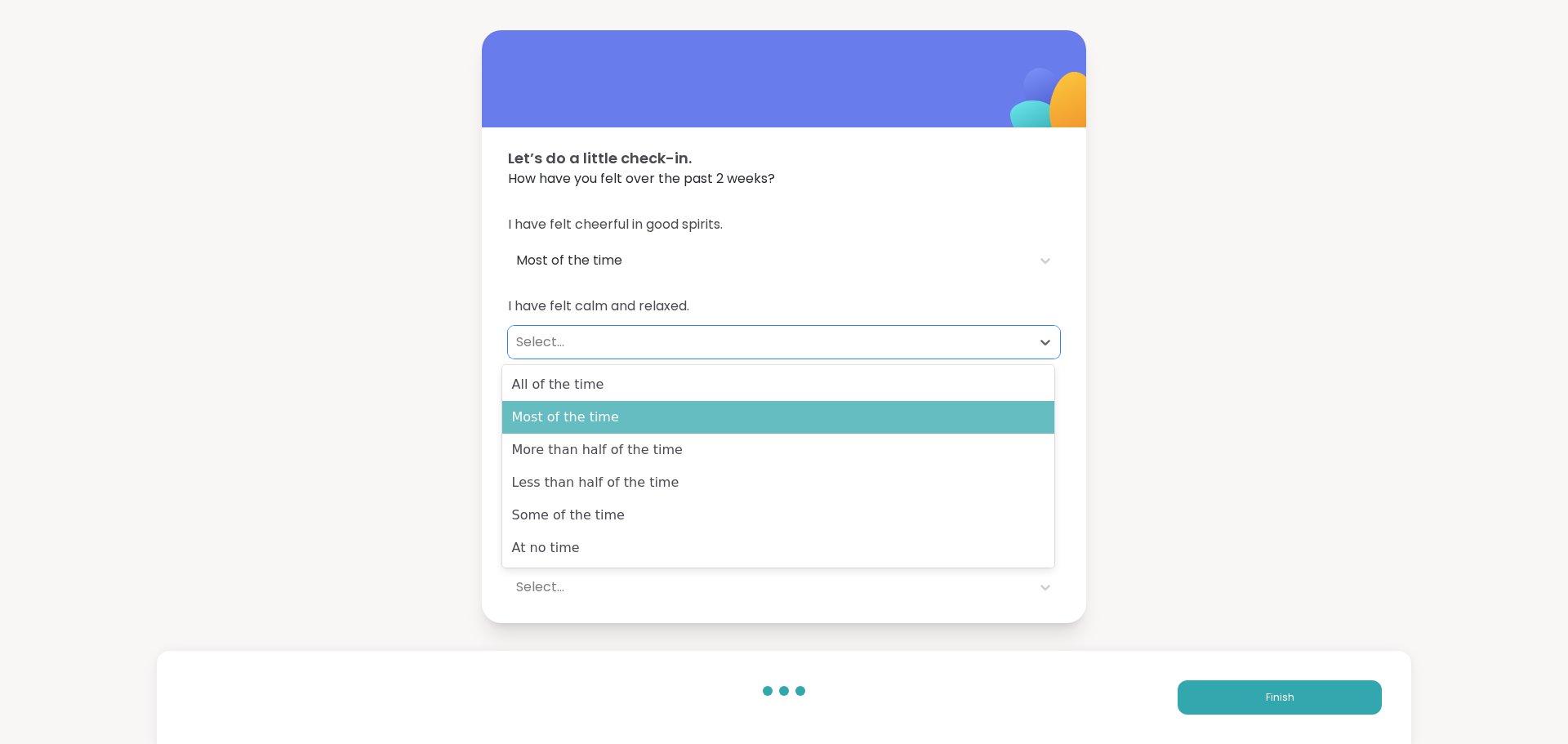
click at [1033, 408] on div "Most of the time" at bounding box center [779, 417] width 552 height 33
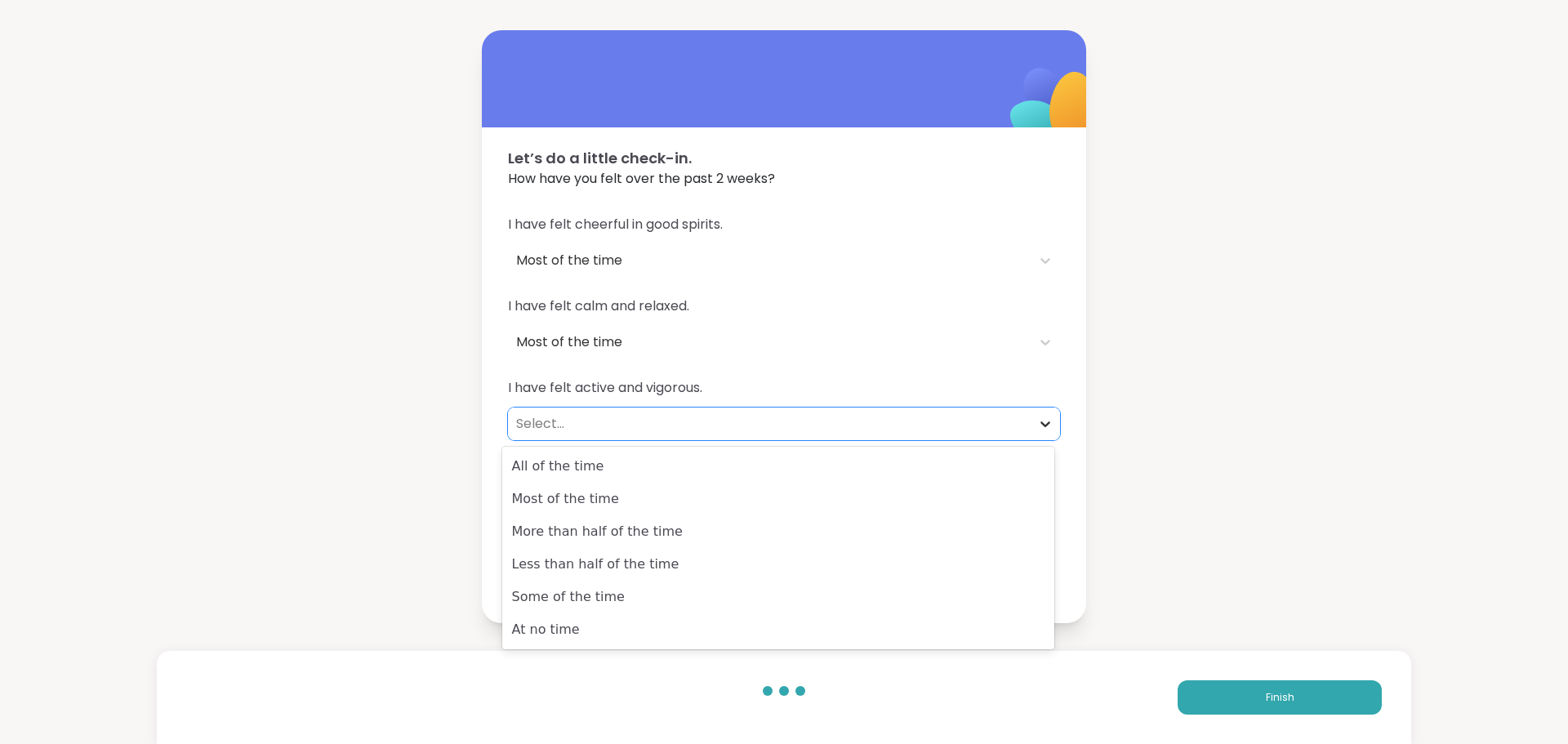
click at [1041, 416] on icon at bounding box center [1045, 424] width 17 height 17
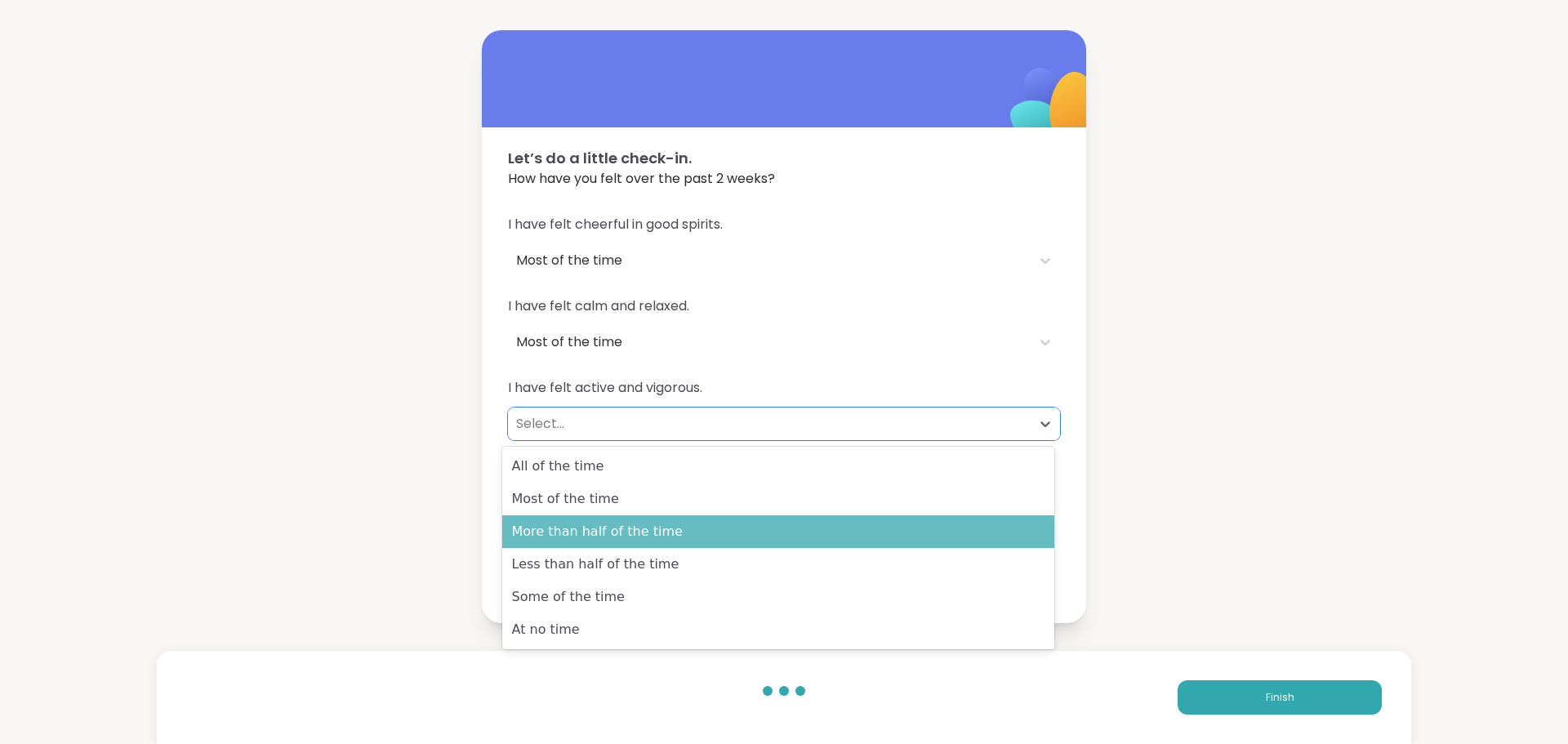
click at [1022, 537] on div "More than half of the time" at bounding box center [779, 532] width 552 height 33
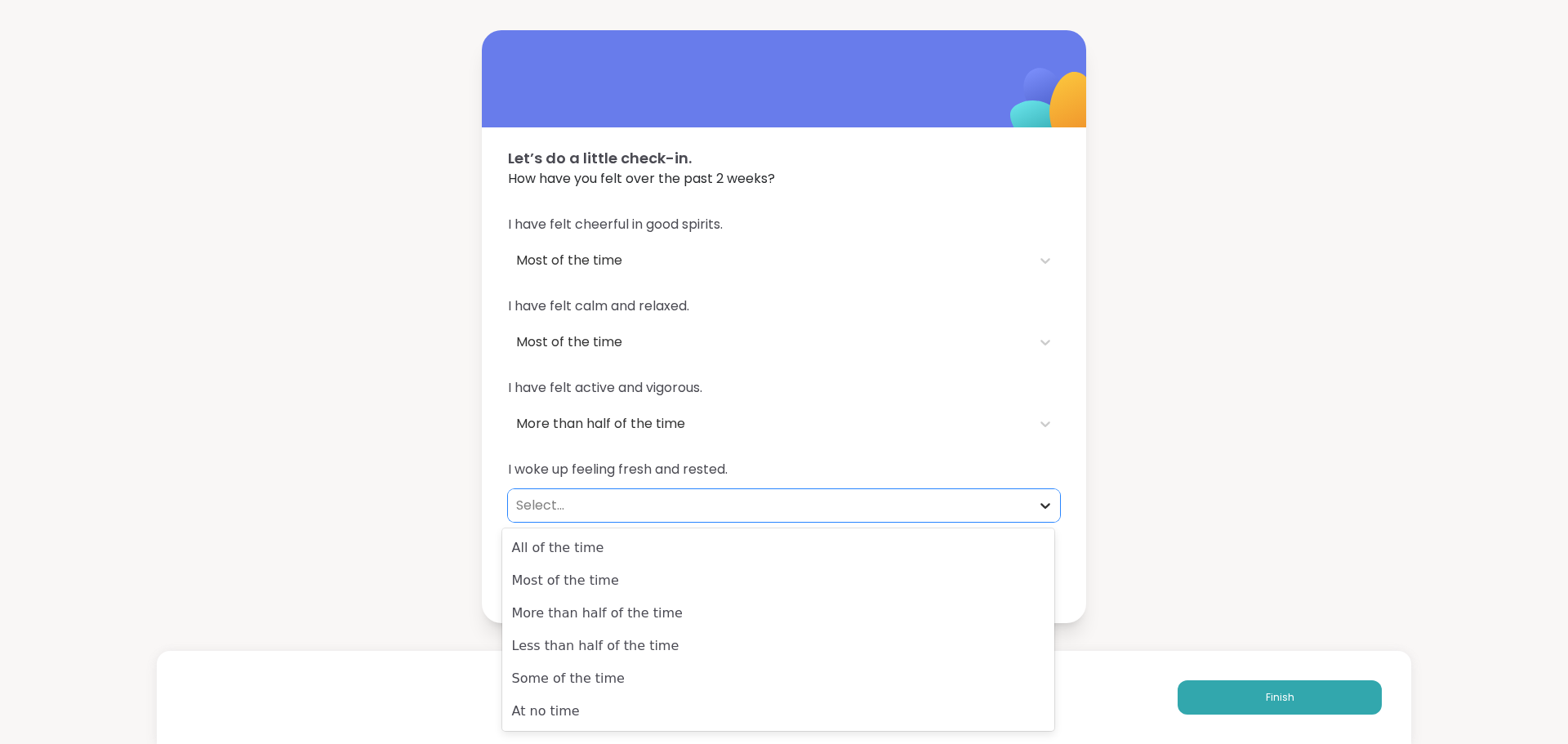
click at [1041, 501] on icon at bounding box center [1045, 505] width 17 height 17
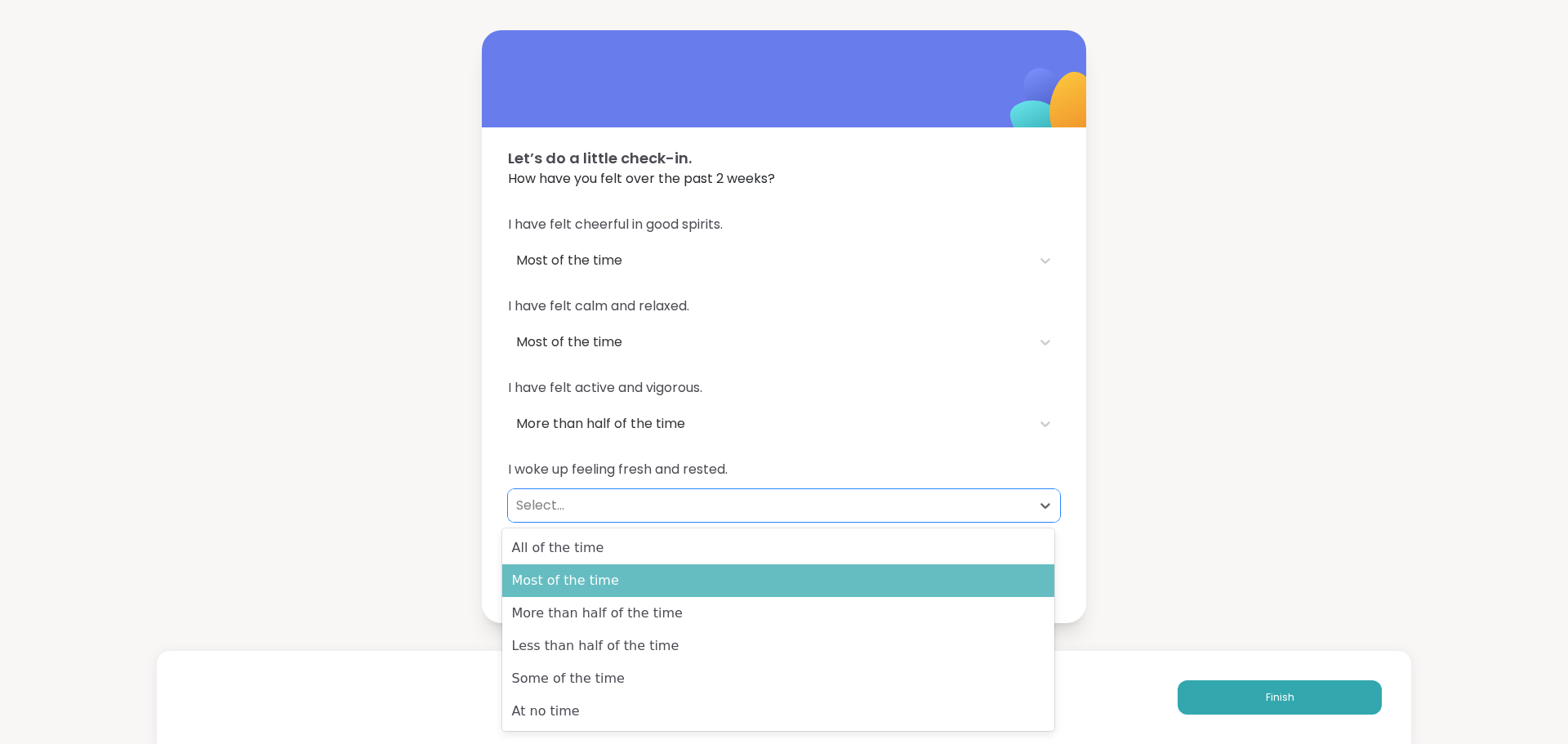
click at [1021, 576] on div "Most of the time" at bounding box center [779, 581] width 552 height 33
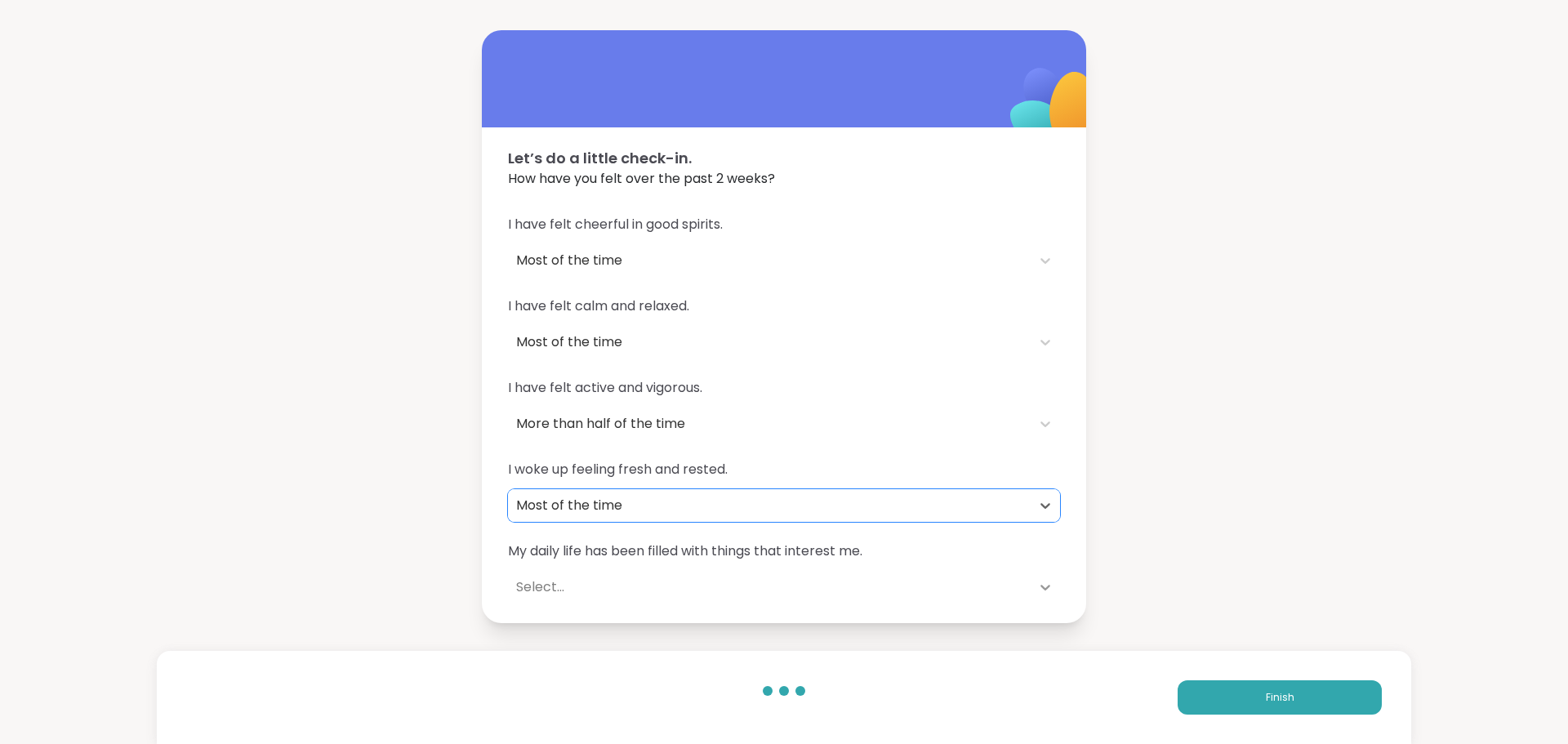
click at [1040, 580] on icon at bounding box center [1045, 586] width 17 height 17
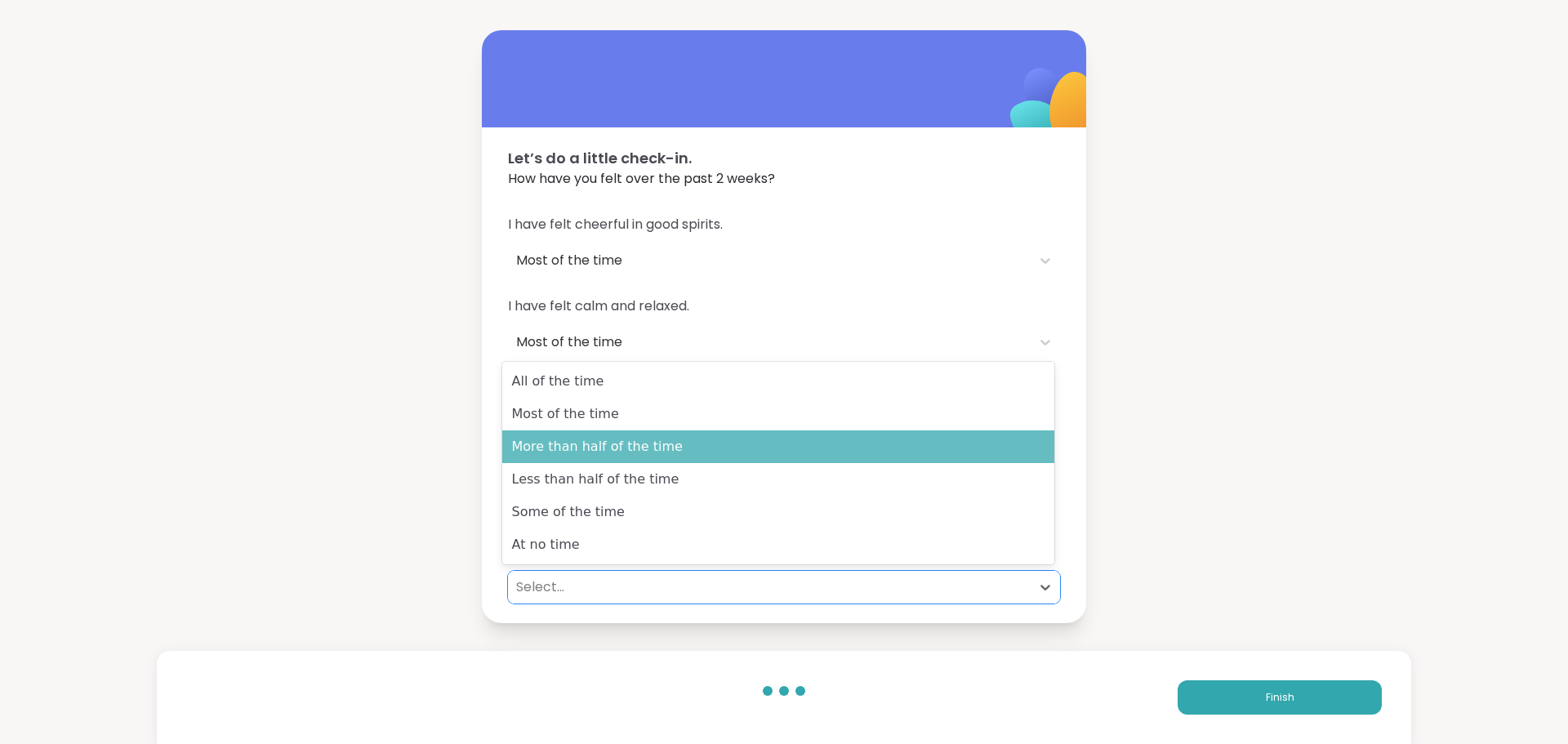
click at [967, 456] on div "More than half of the time" at bounding box center [779, 447] width 552 height 33
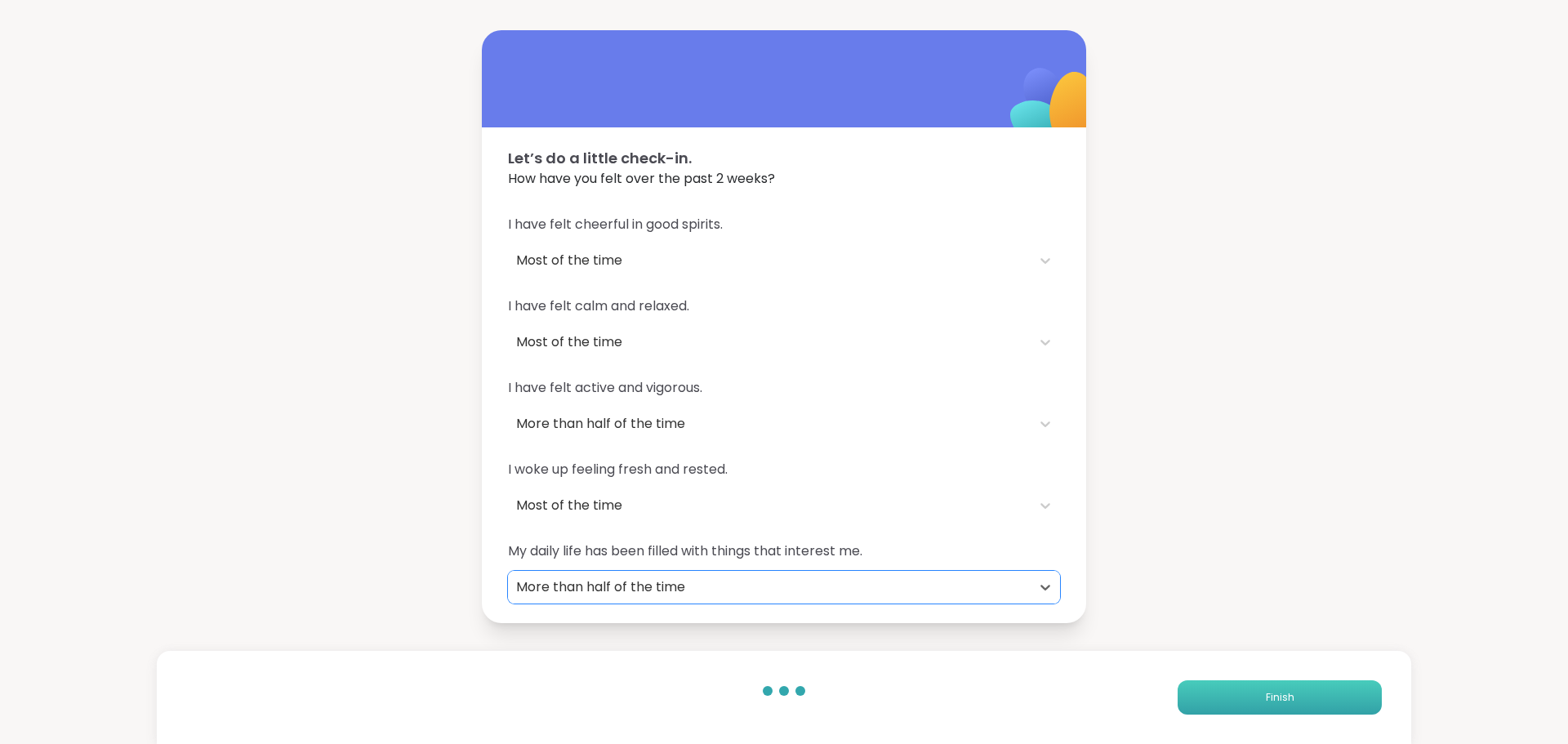
click at [1221, 701] on button "Finish" at bounding box center [1279, 697] width 204 height 34
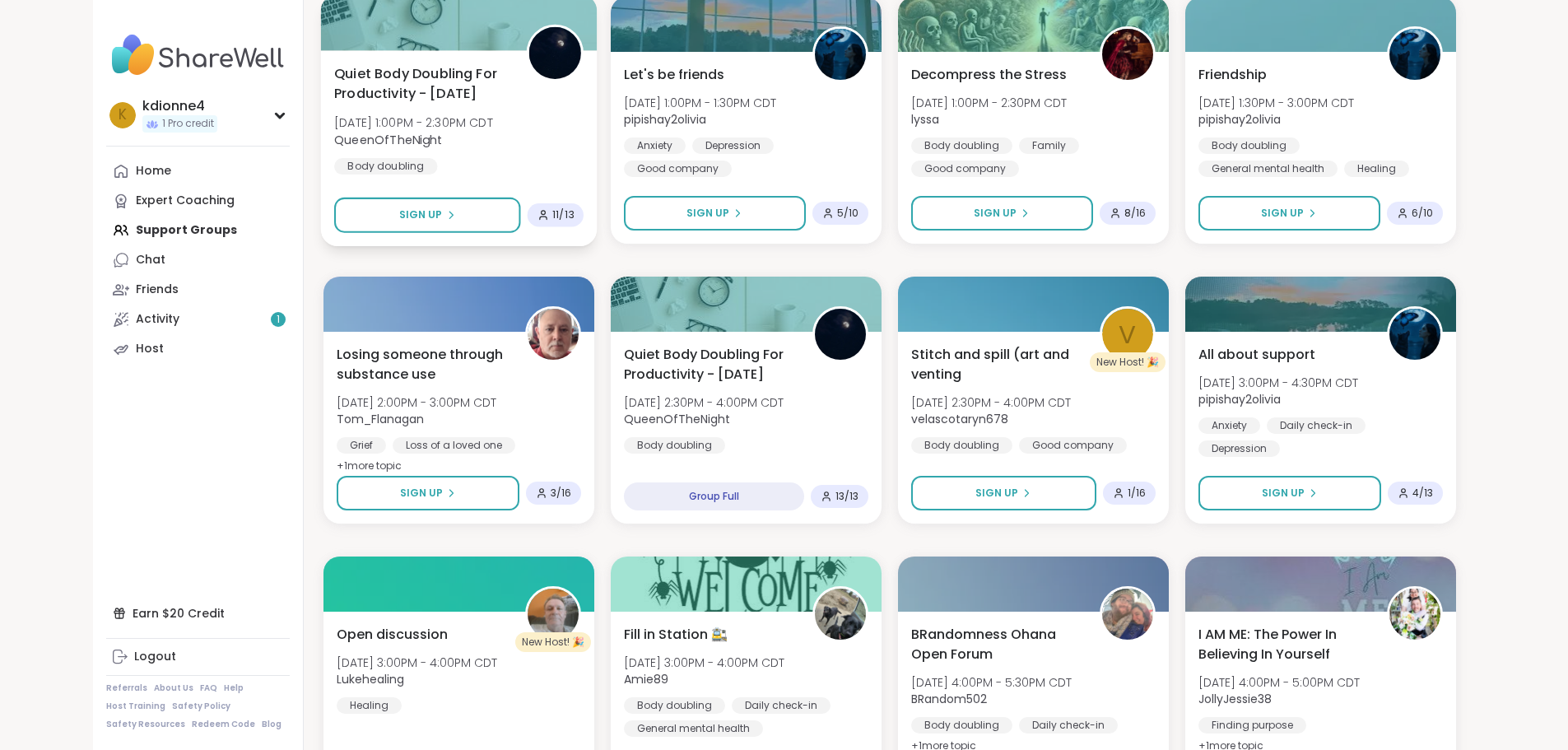
scroll to position [1208, 0]
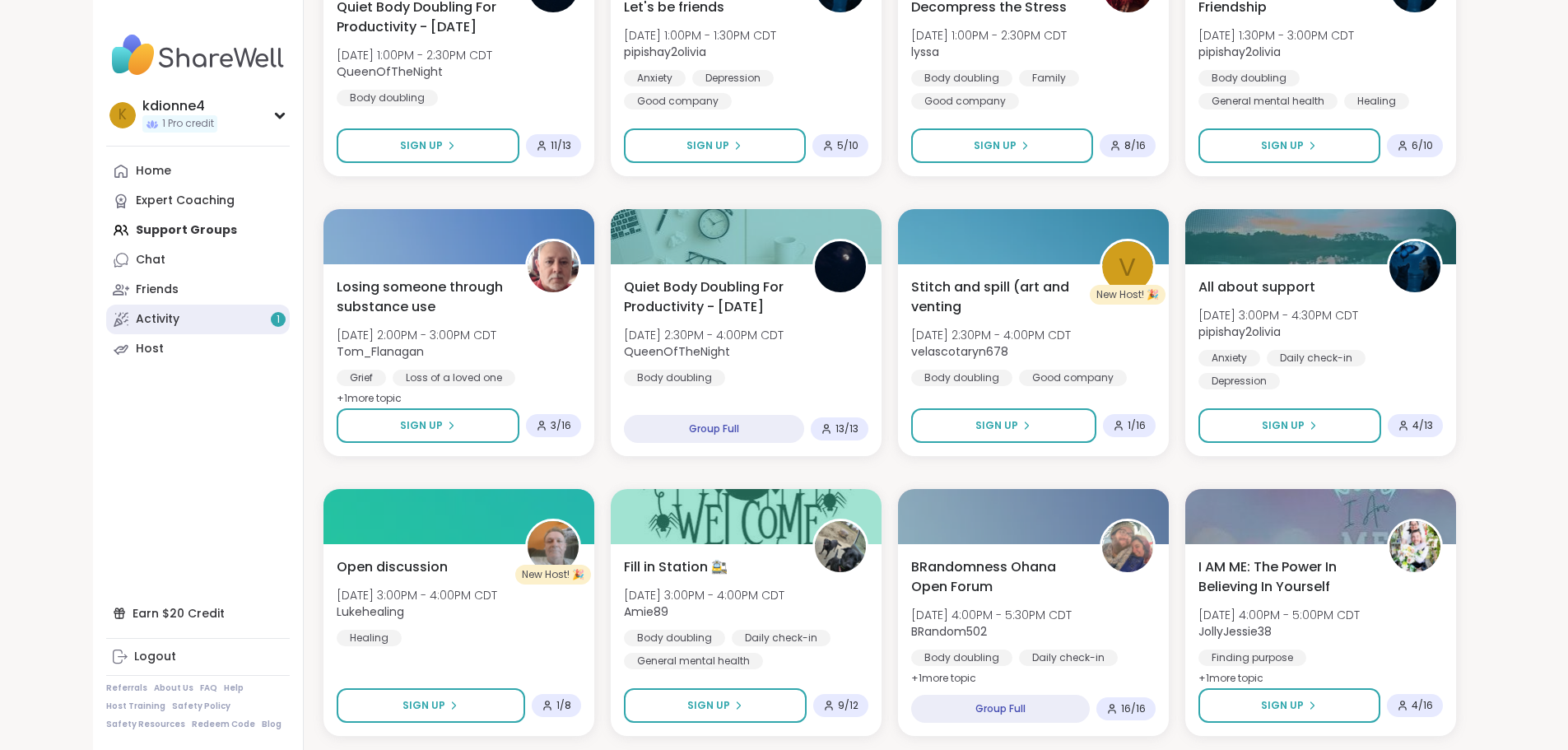
click at [136, 312] on div "Activity 1" at bounding box center [158, 319] width 44 height 17
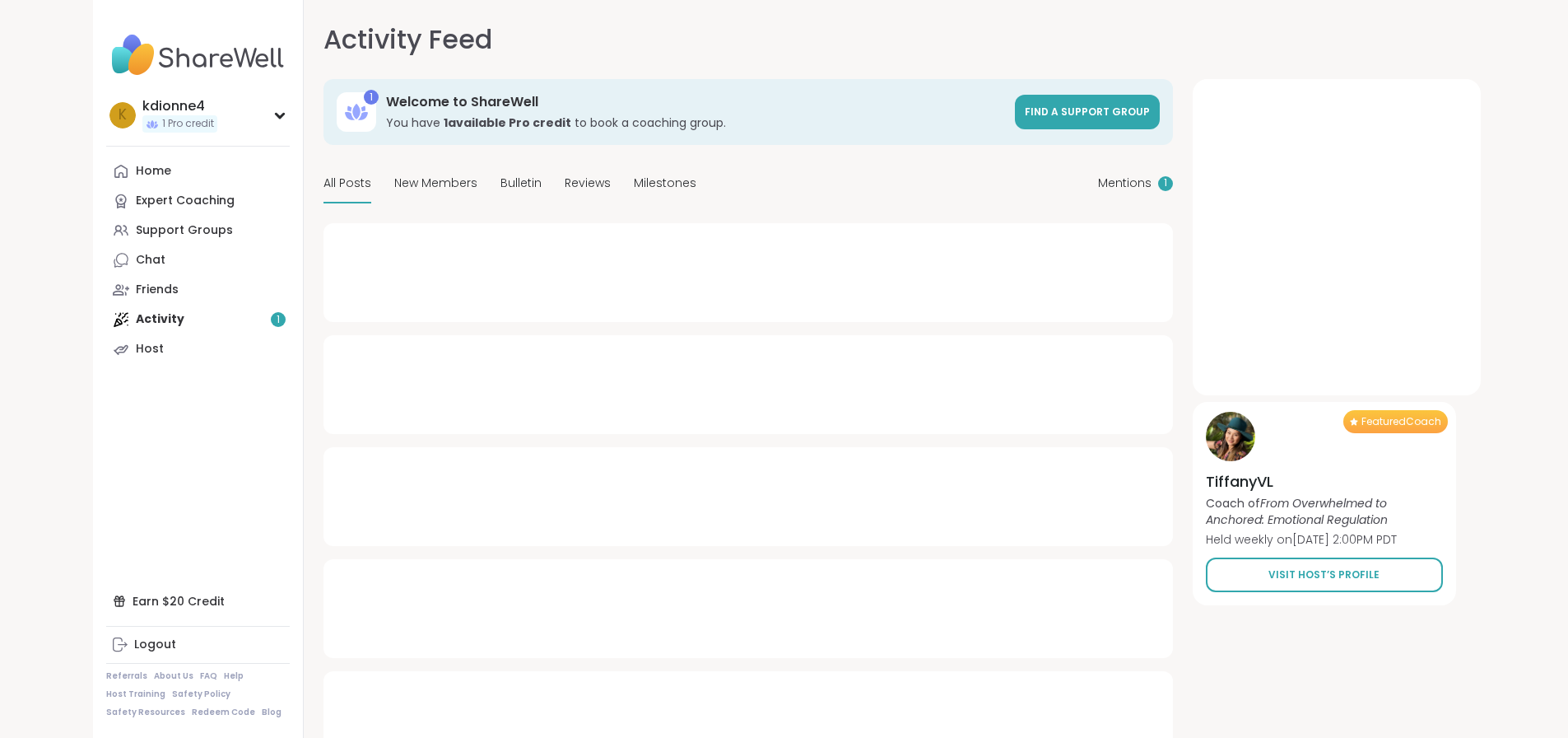
type textarea "*"
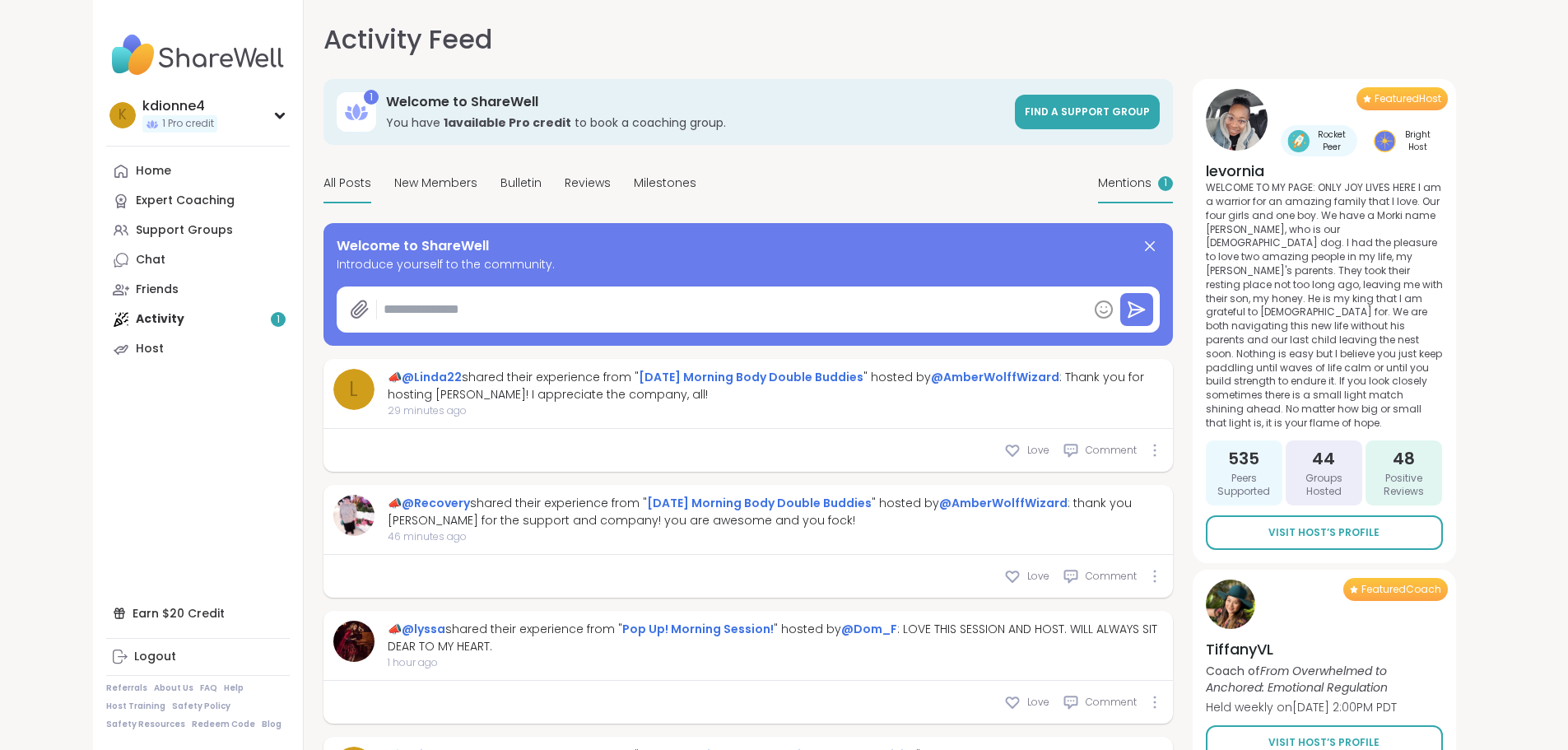
click at [1152, 183] on span "Mentions" at bounding box center [1124, 183] width 54 height 18
